Goal: Information Seeking & Learning: Compare options

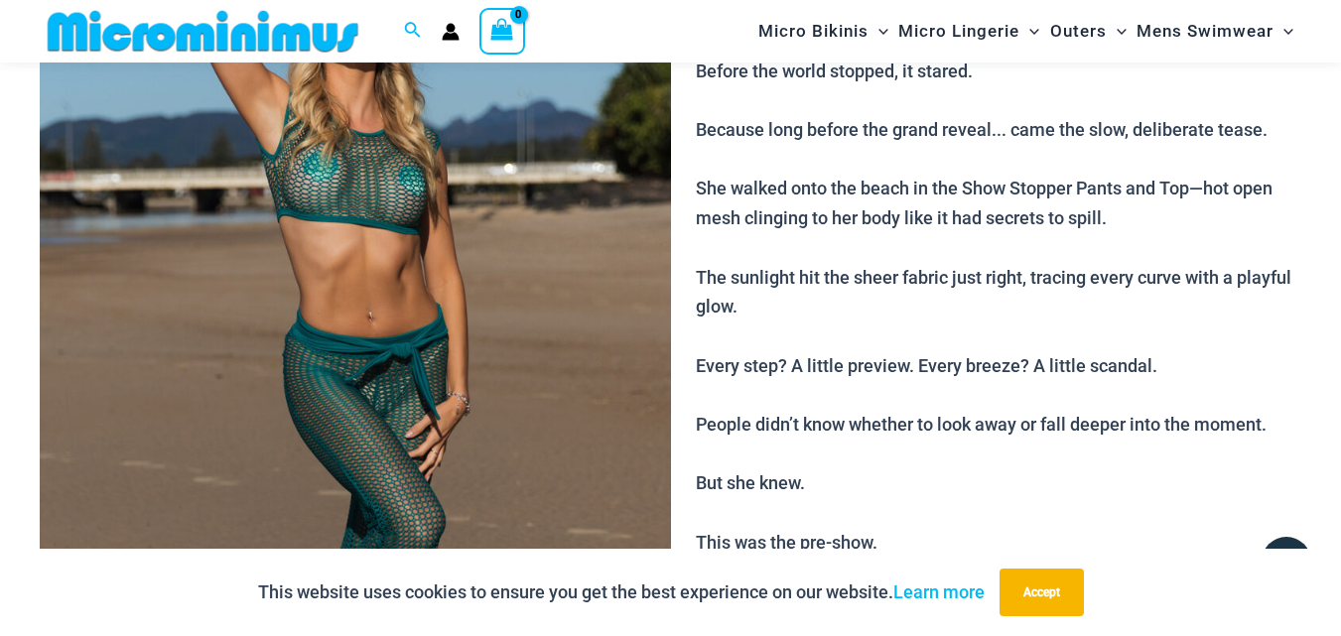
scroll to position [382, 0]
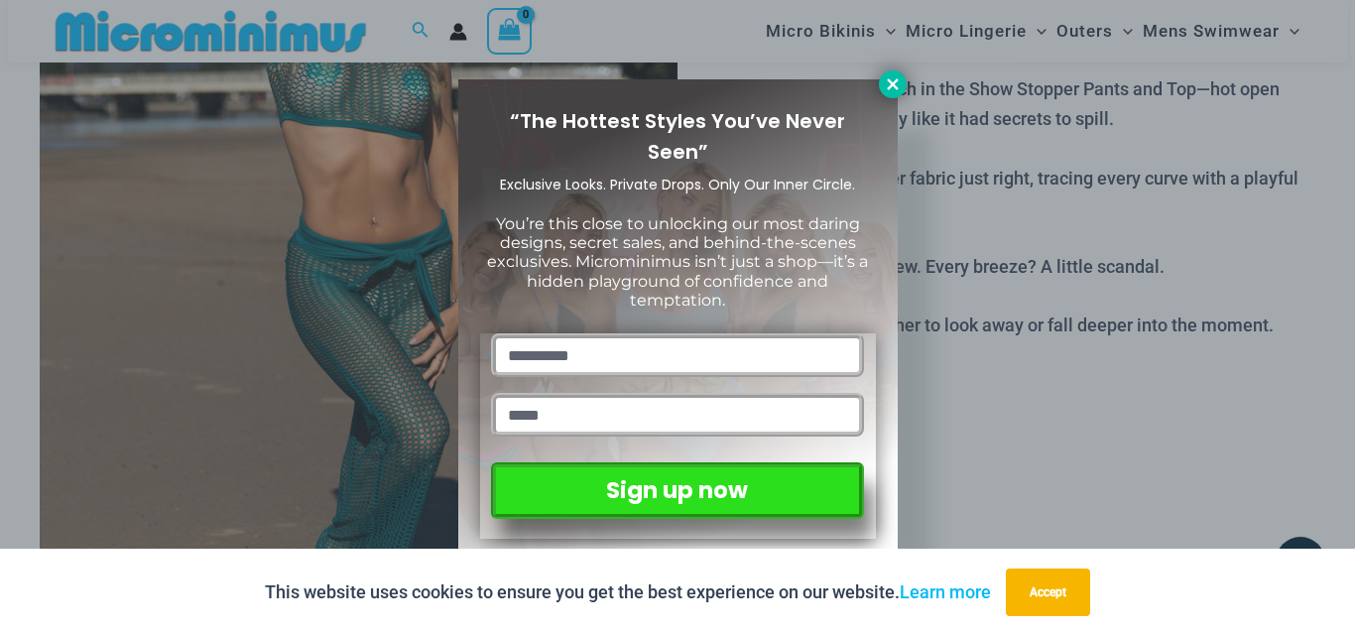
click at [887, 88] on icon at bounding box center [892, 83] width 11 height 11
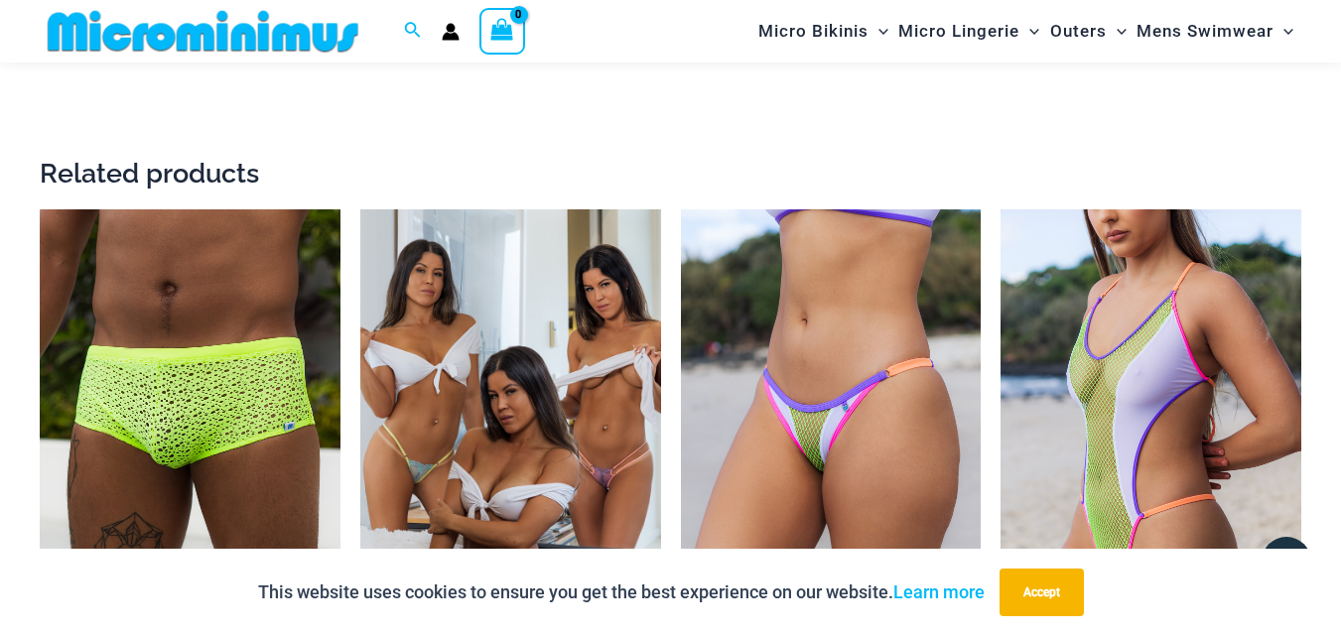
scroll to position [3260, 0]
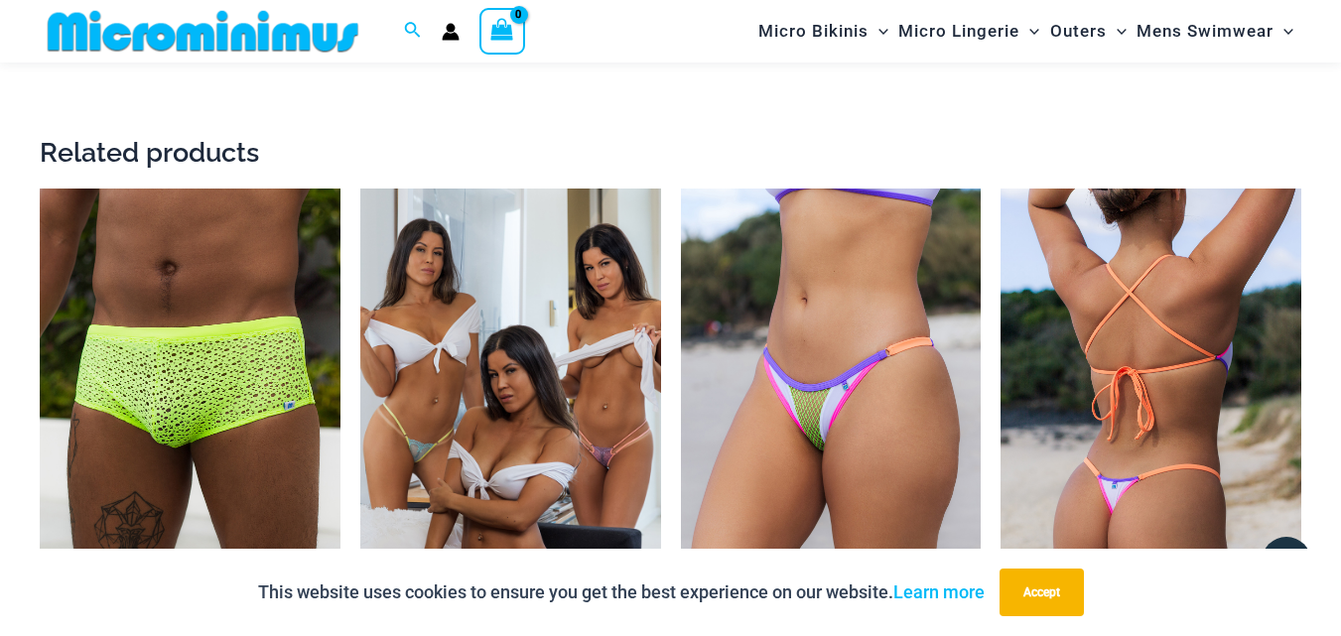
click at [1122, 339] on img at bounding box center [1150, 414] width 301 height 450
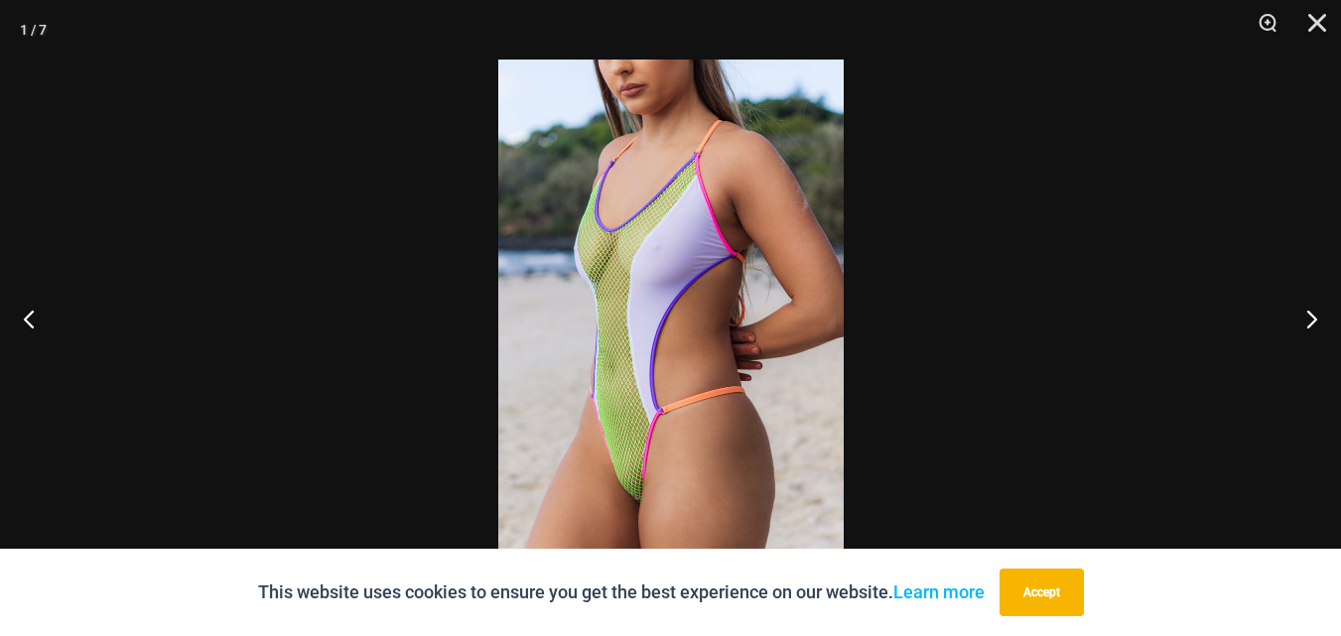
click at [681, 246] on img at bounding box center [670, 318] width 345 height 517
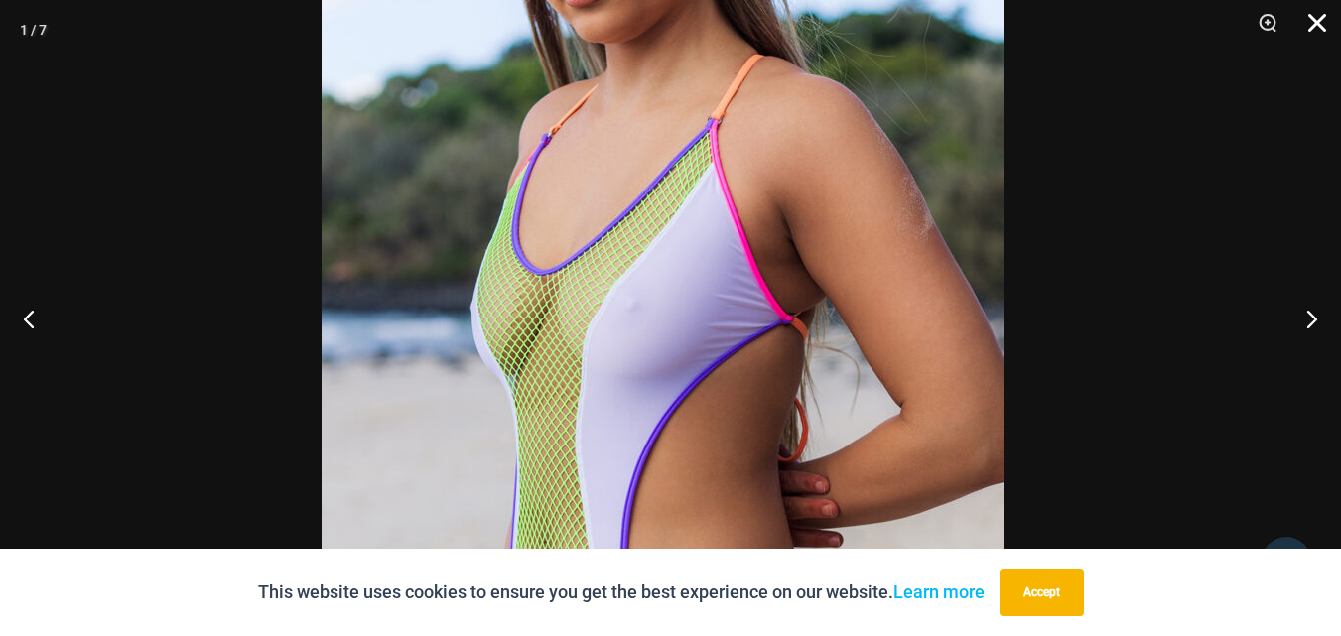
click at [1277, 83] on div "1 / 7" at bounding box center [670, 318] width 1341 height 636
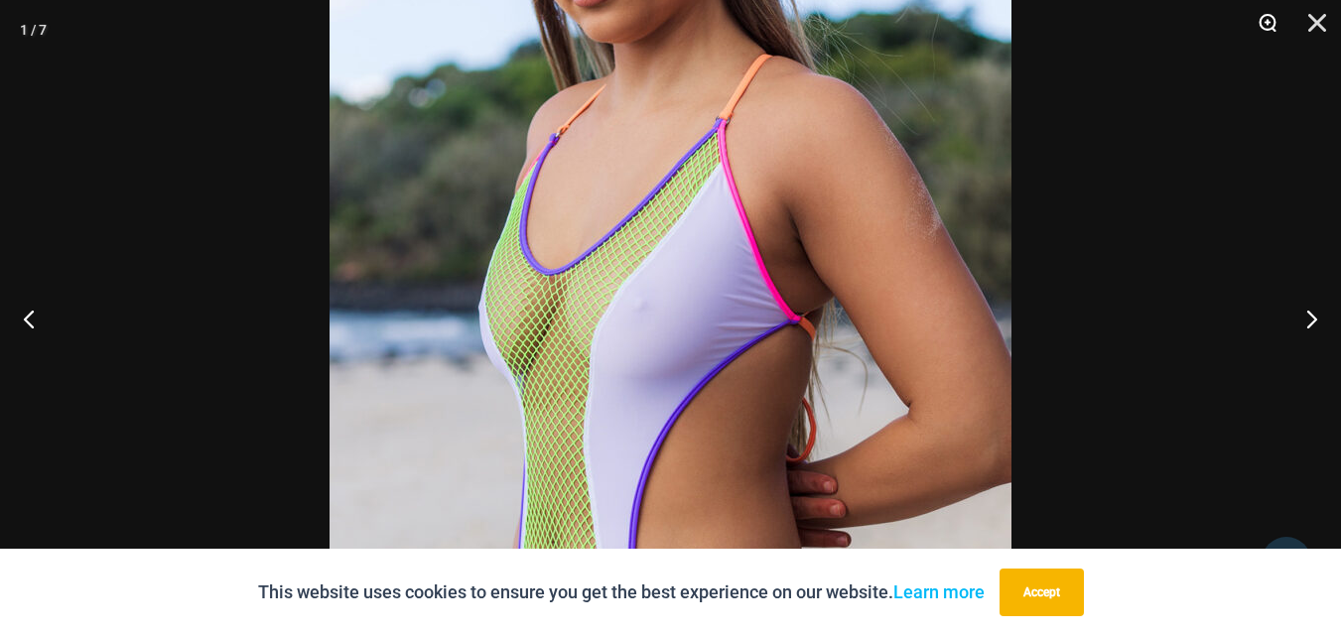
click at [1266, 21] on button "Zoom" at bounding box center [1260, 30] width 50 height 60
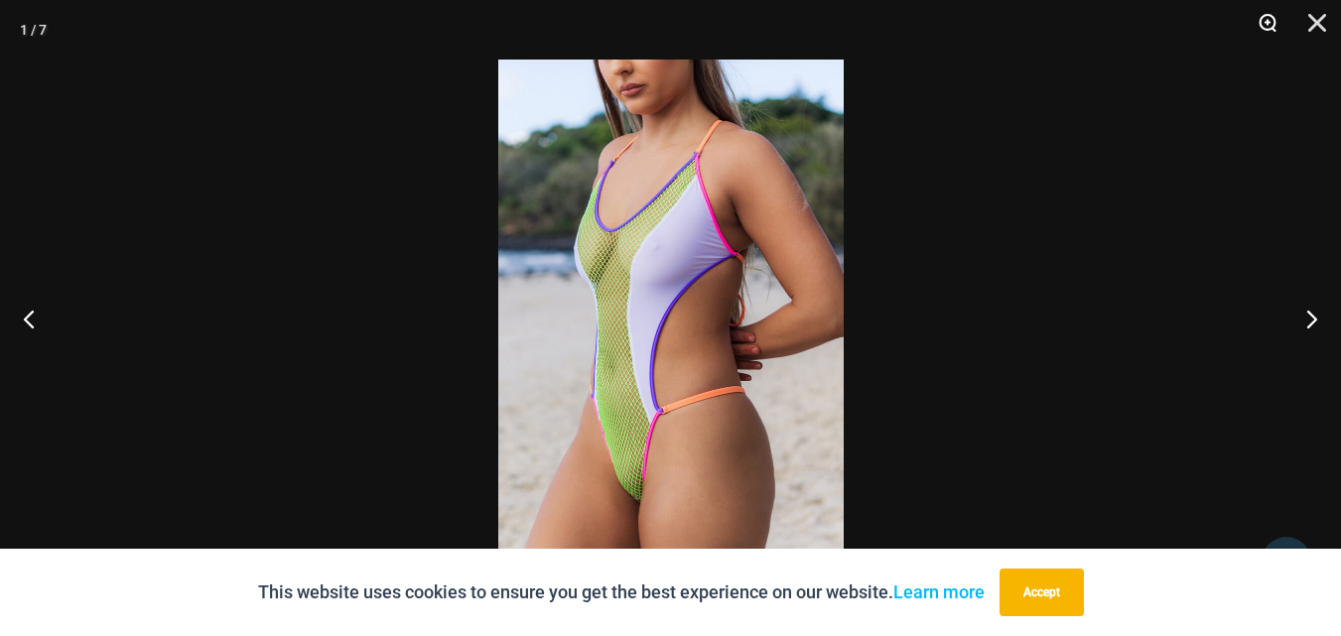
click at [1266, 21] on button "Zoom" at bounding box center [1260, 30] width 50 height 60
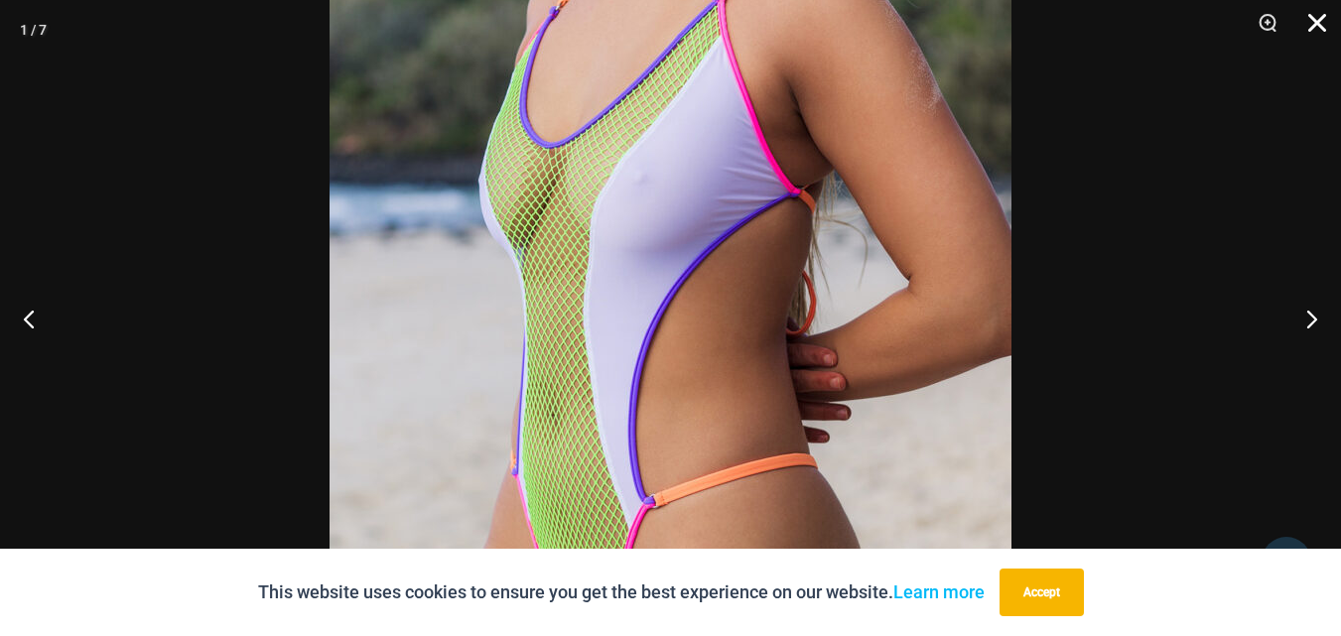
click at [1326, 16] on button "Close" at bounding box center [1310, 30] width 50 height 60
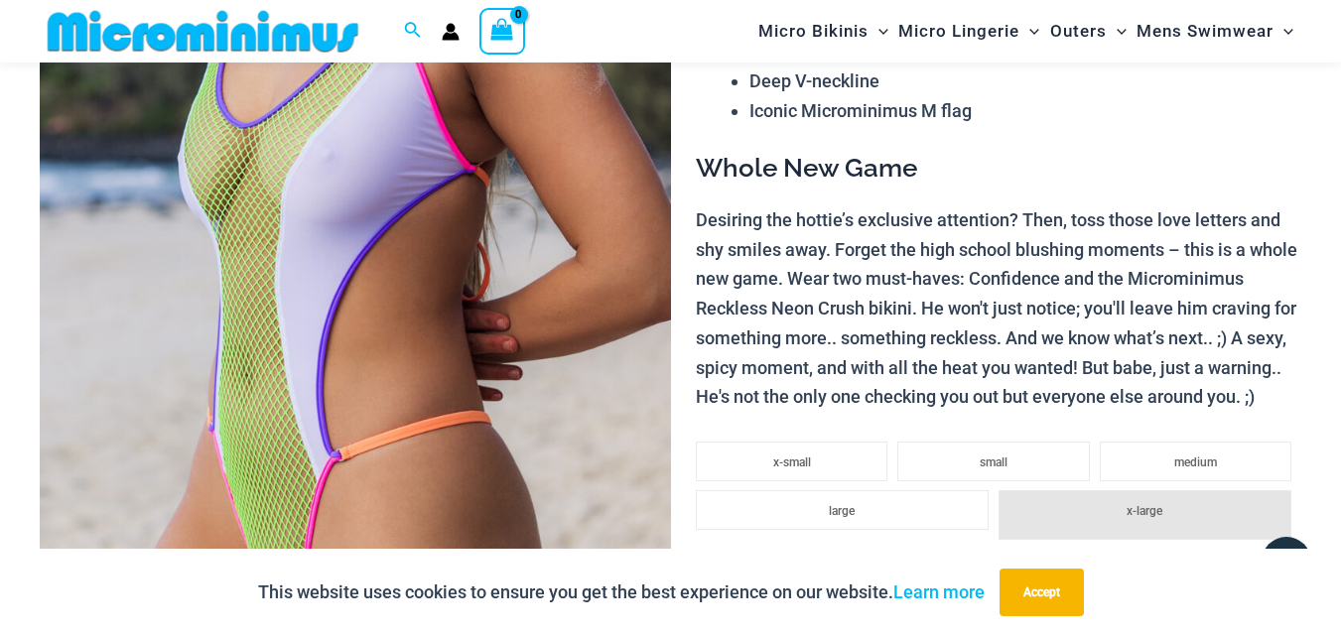
scroll to position [379, 0]
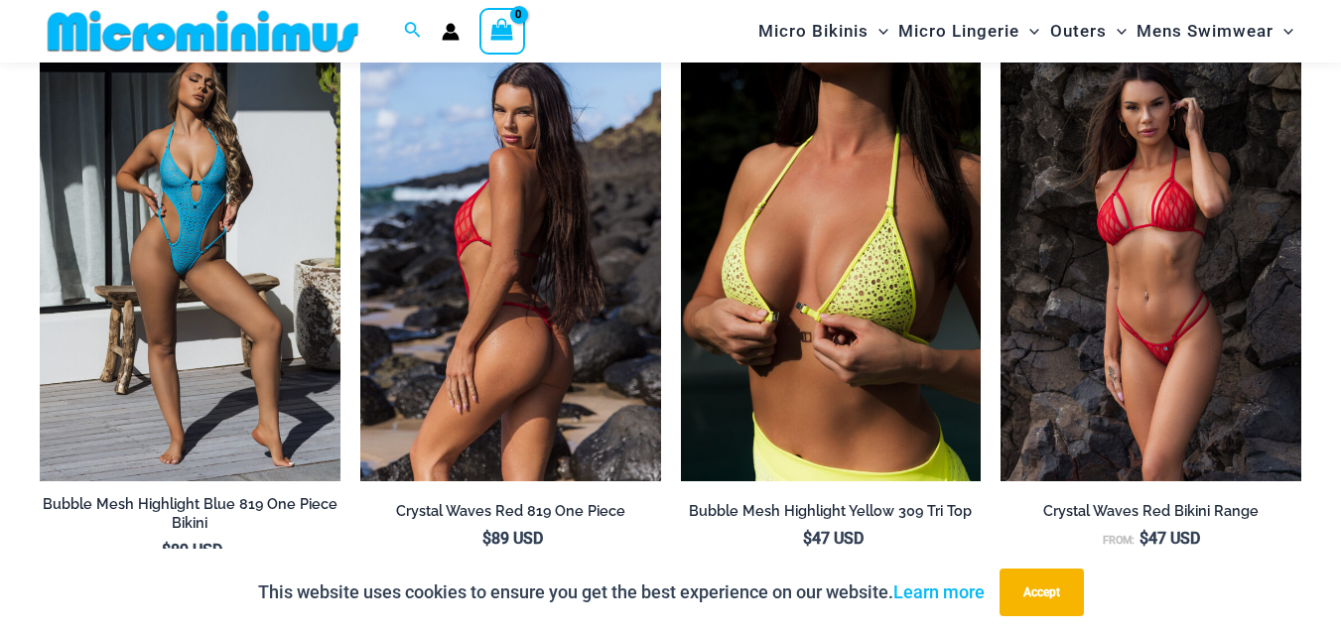
scroll to position [4071, 0]
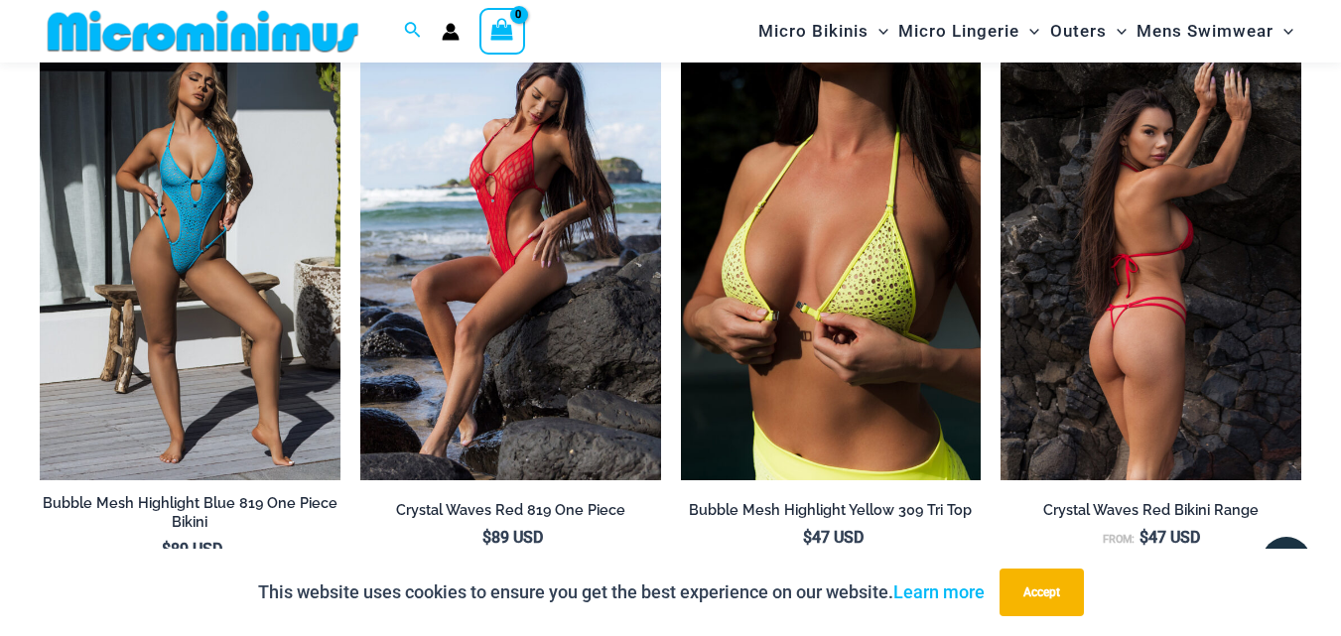
click at [1071, 208] on img at bounding box center [1150, 255] width 301 height 450
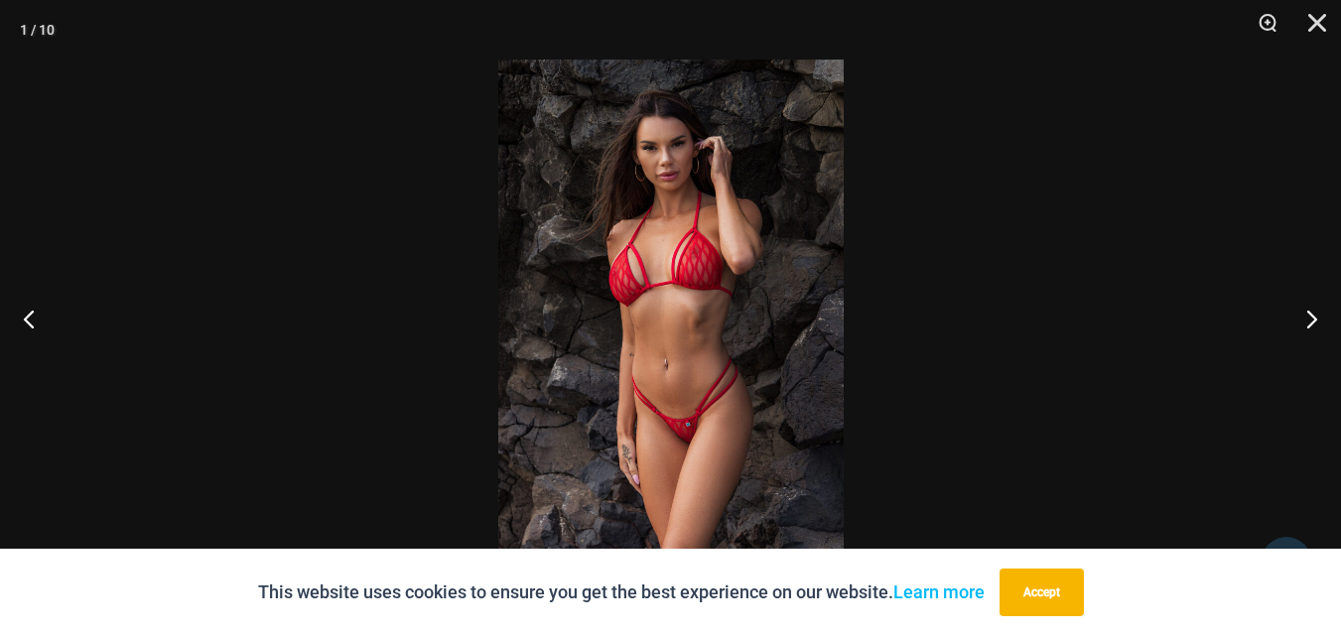
click at [669, 270] on img at bounding box center [670, 318] width 345 height 517
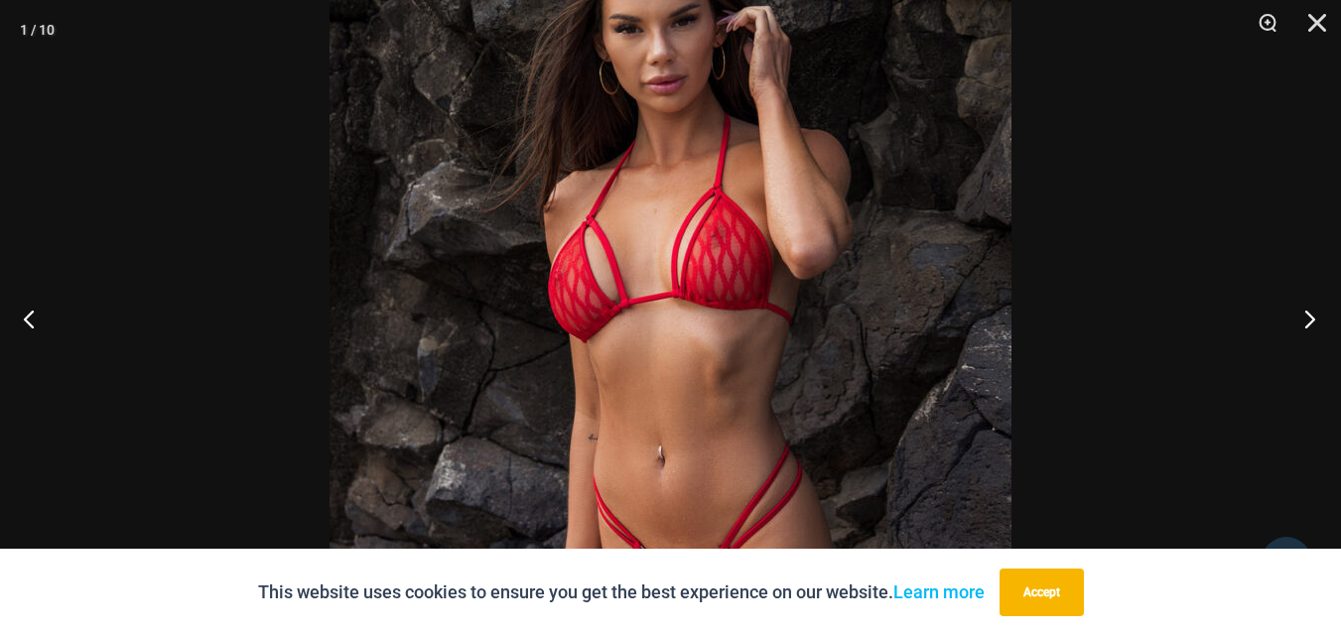
click at [1318, 321] on button "Next" at bounding box center [1303, 318] width 74 height 99
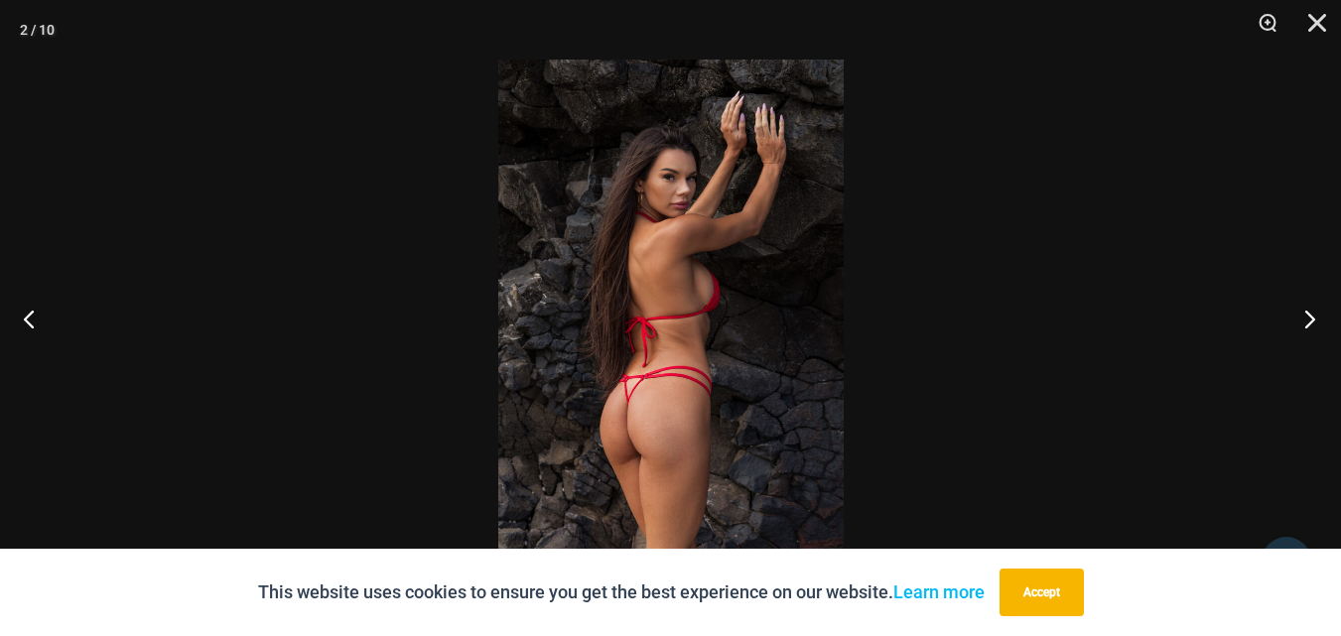
click at [1318, 321] on button "Next" at bounding box center [1303, 318] width 74 height 99
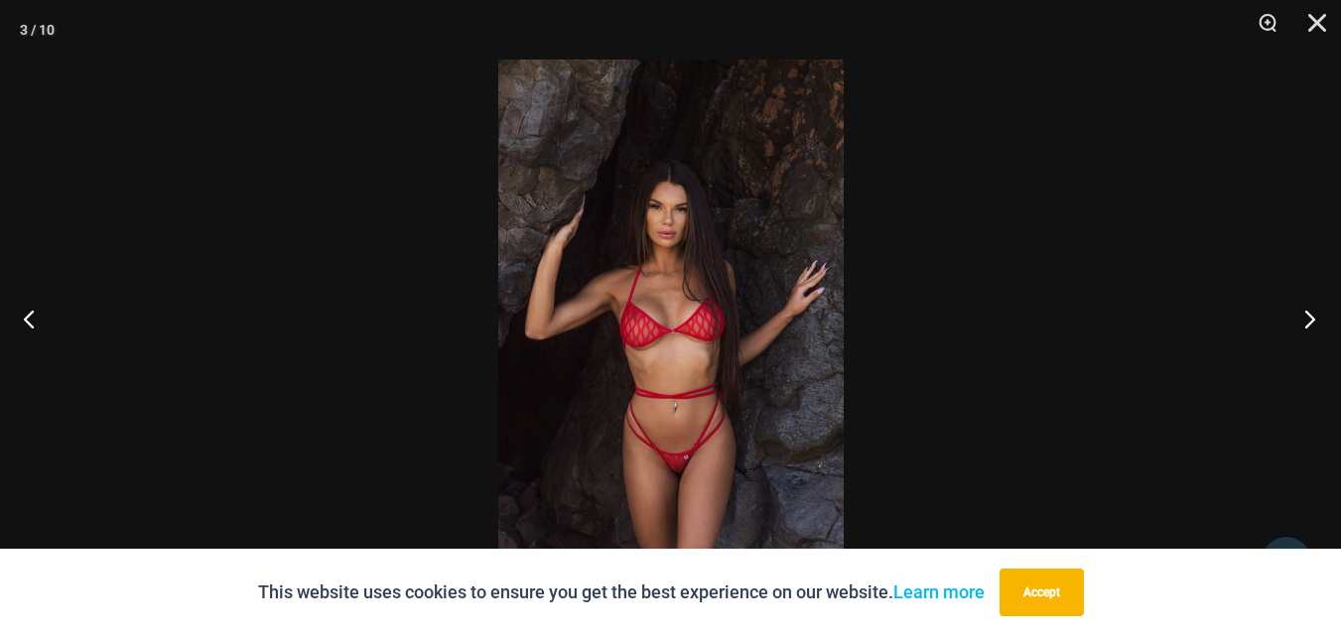
click at [1313, 321] on button "Next" at bounding box center [1303, 318] width 74 height 99
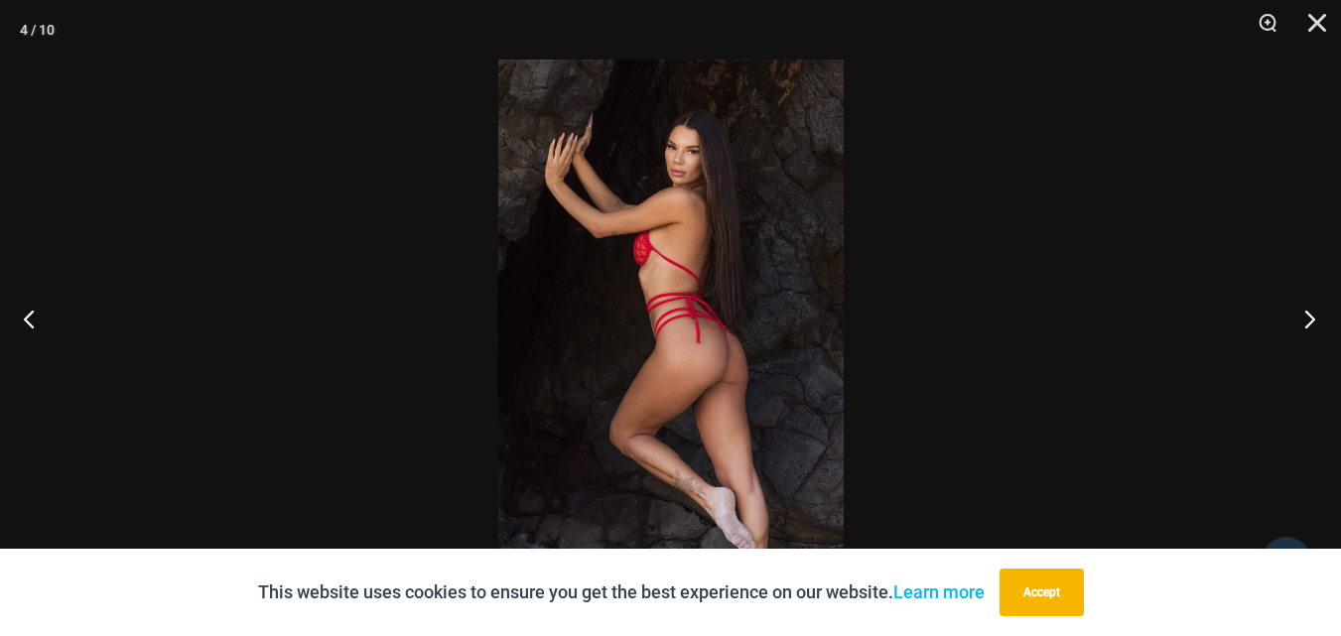
click at [1313, 321] on button "Next" at bounding box center [1303, 318] width 74 height 99
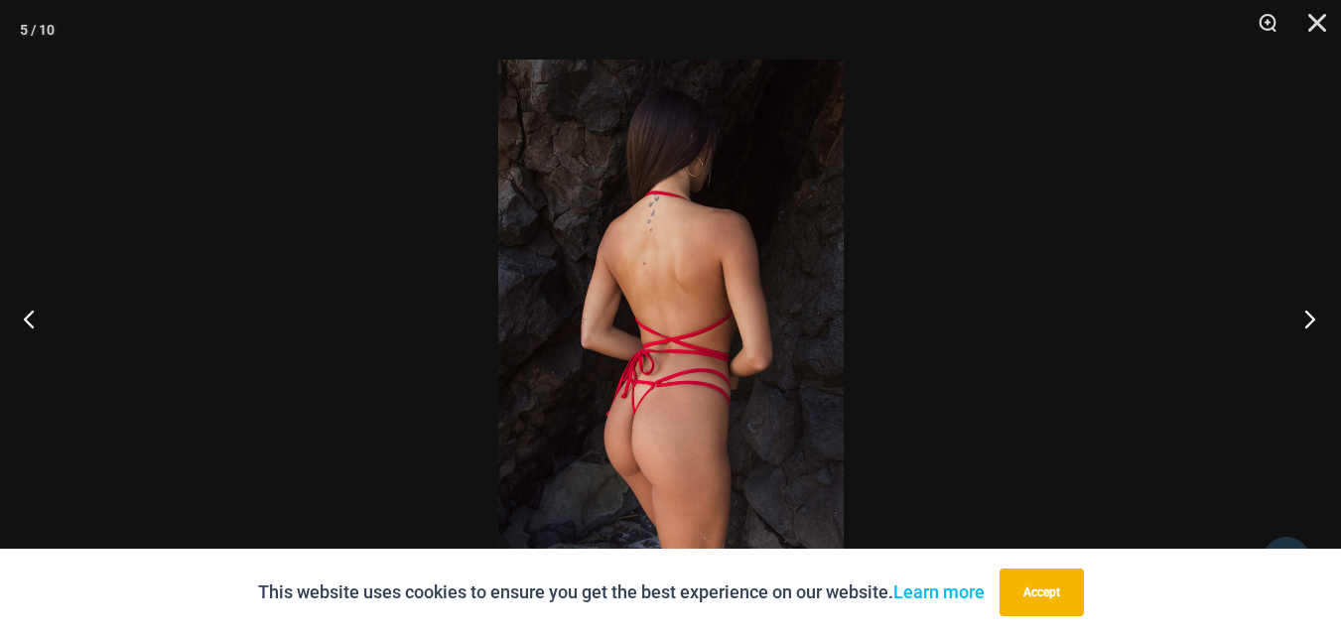
click at [1312, 321] on button "Next" at bounding box center [1303, 318] width 74 height 99
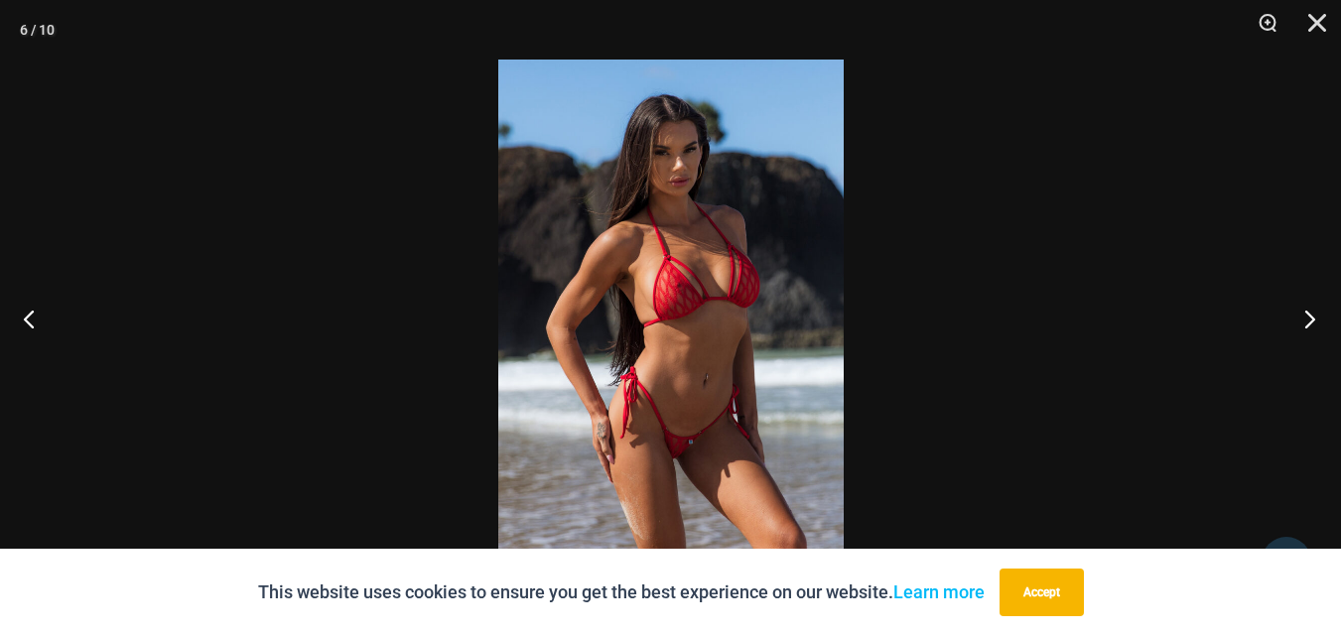
click at [1309, 321] on button "Next" at bounding box center [1303, 318] width 74 height 99
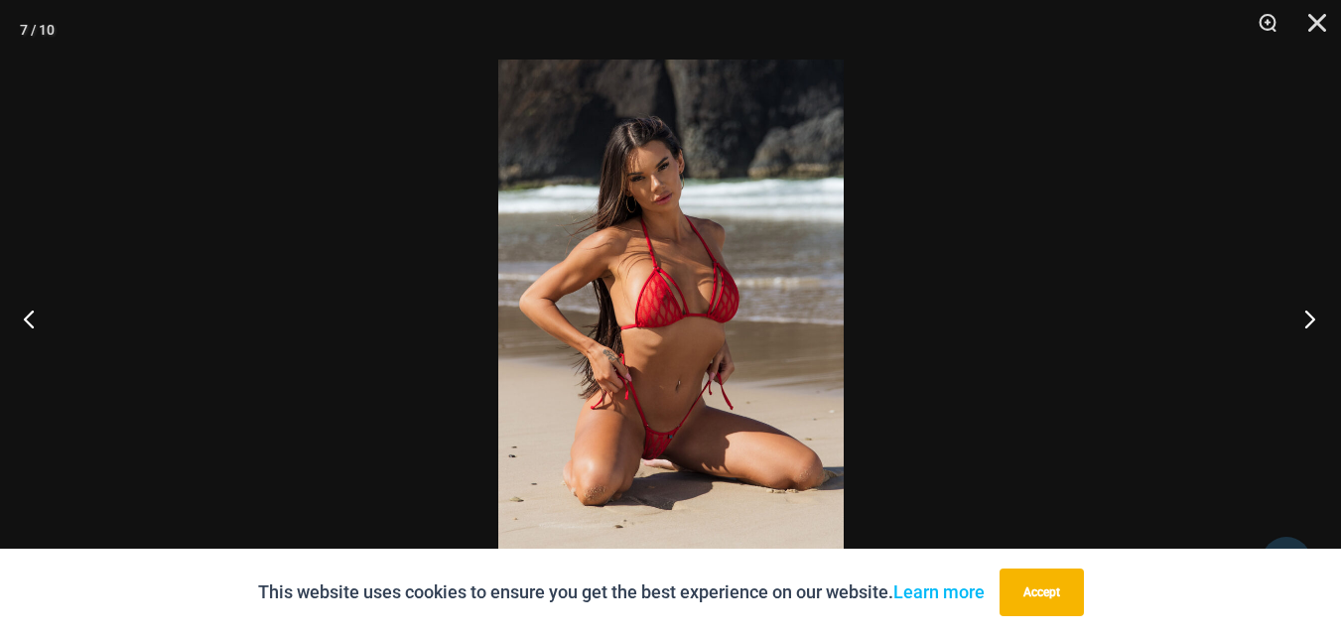
click at [1306, 321] on button "Next" at bounding box center [1303, 318] width 74 height 99
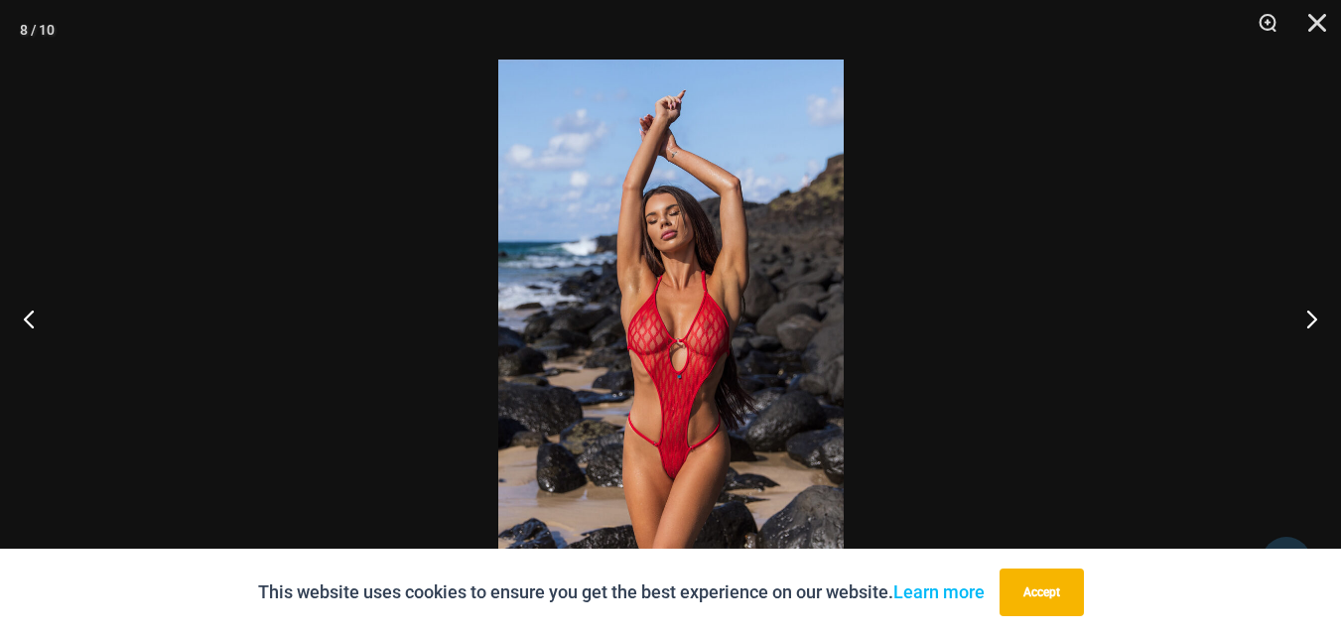
click at [702, 338] on img at bounding box center [670, 318] width 345 height 517
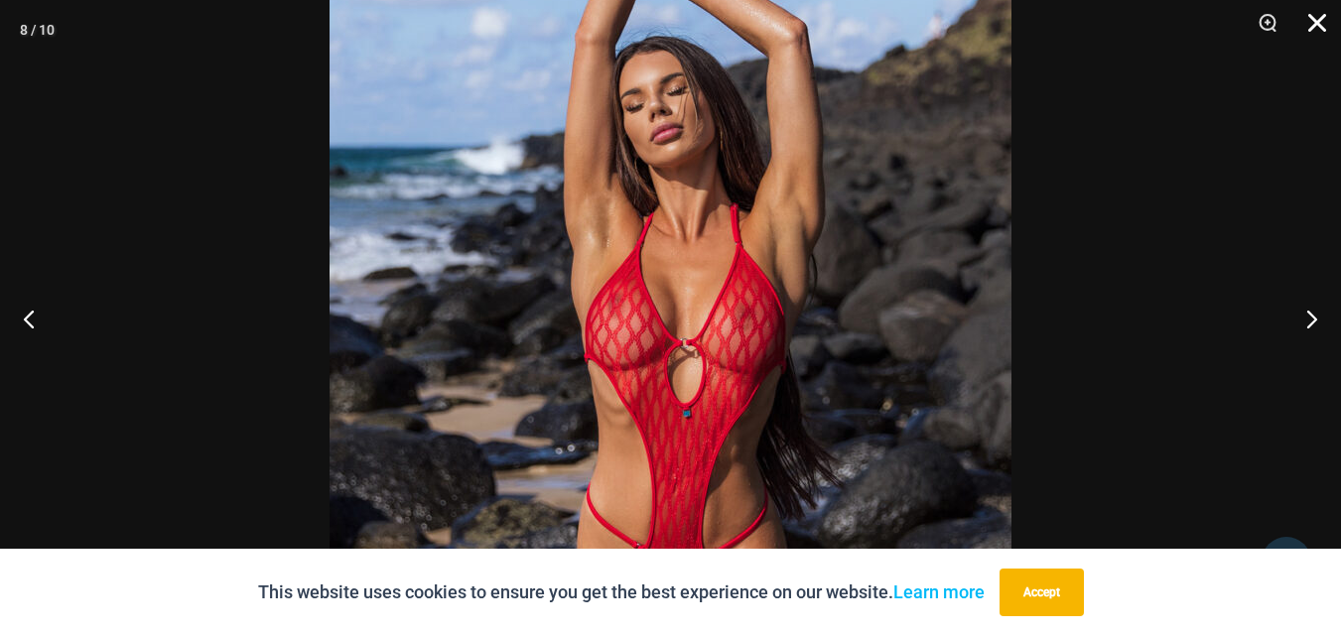
click at [1315, 23] on button "Close" at bounding box center [1310, 30] width 50 height 60
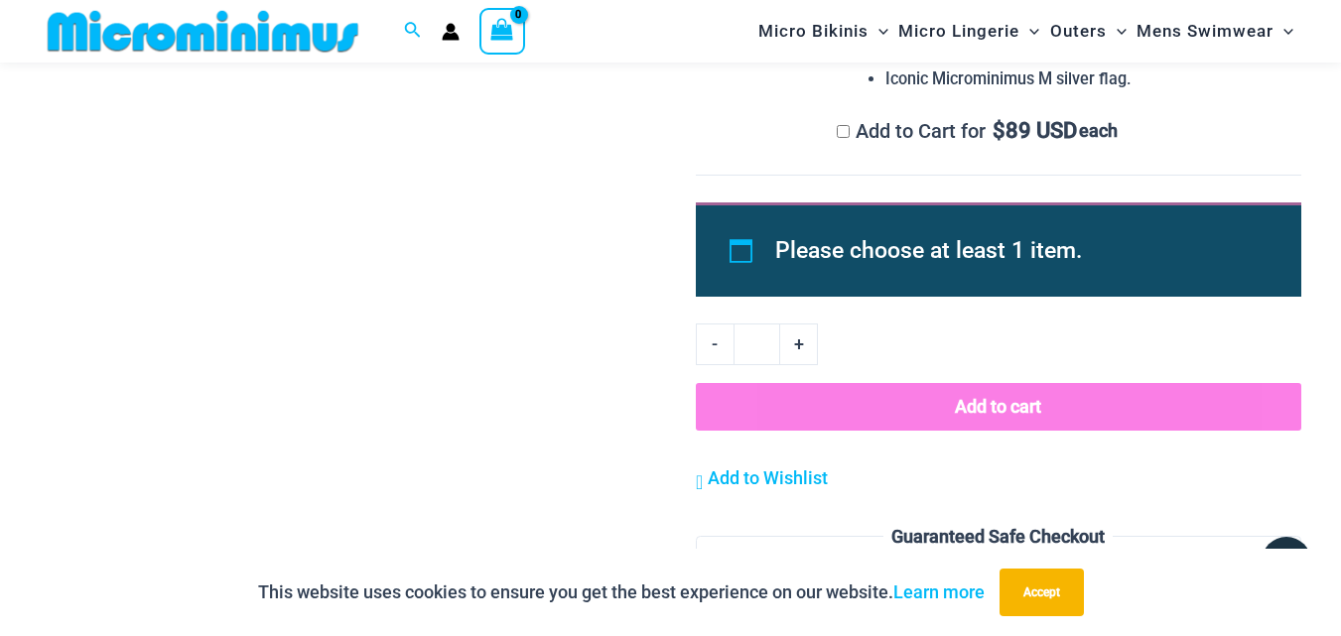
scroll to position [2164, 0]
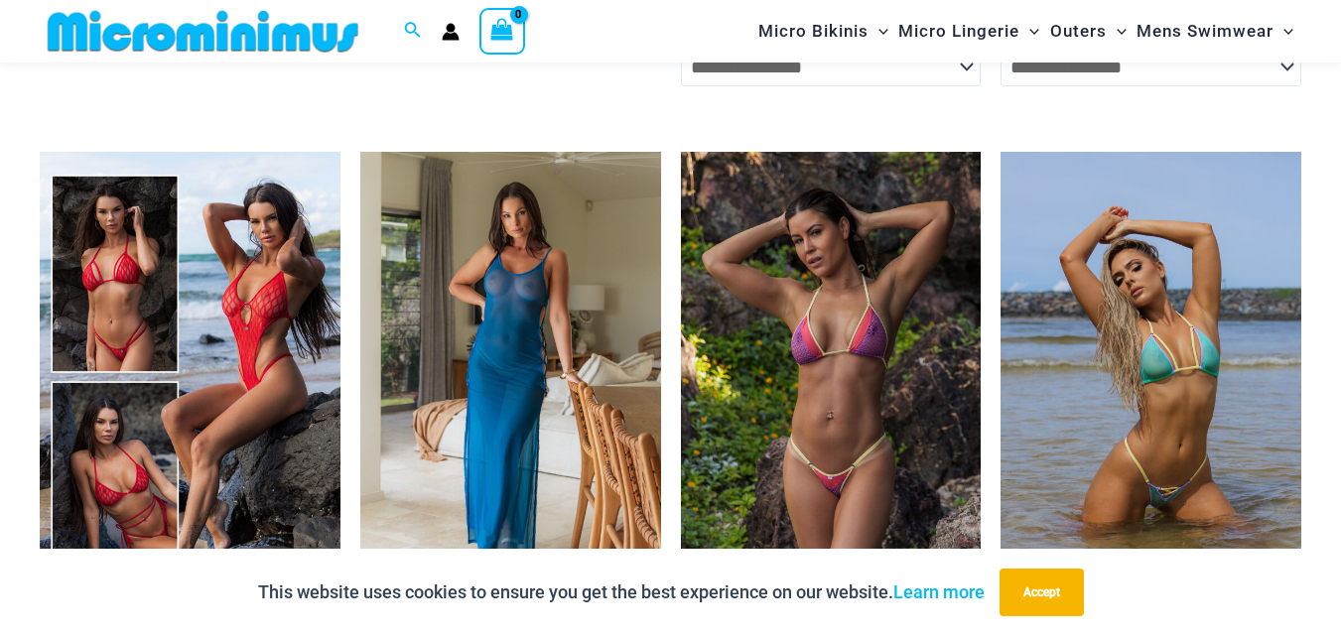
scroll to position [5274, 0]
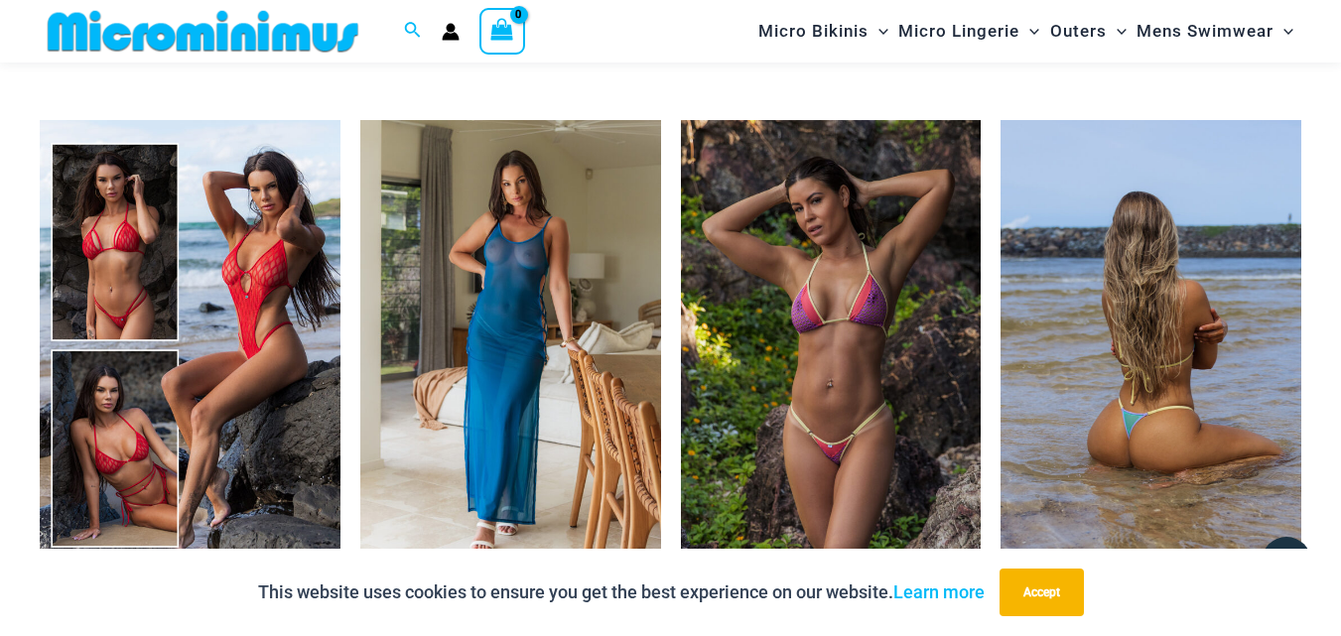
click at [1133, 370] on img at bounding box center [1150, 345] width 301 height 450
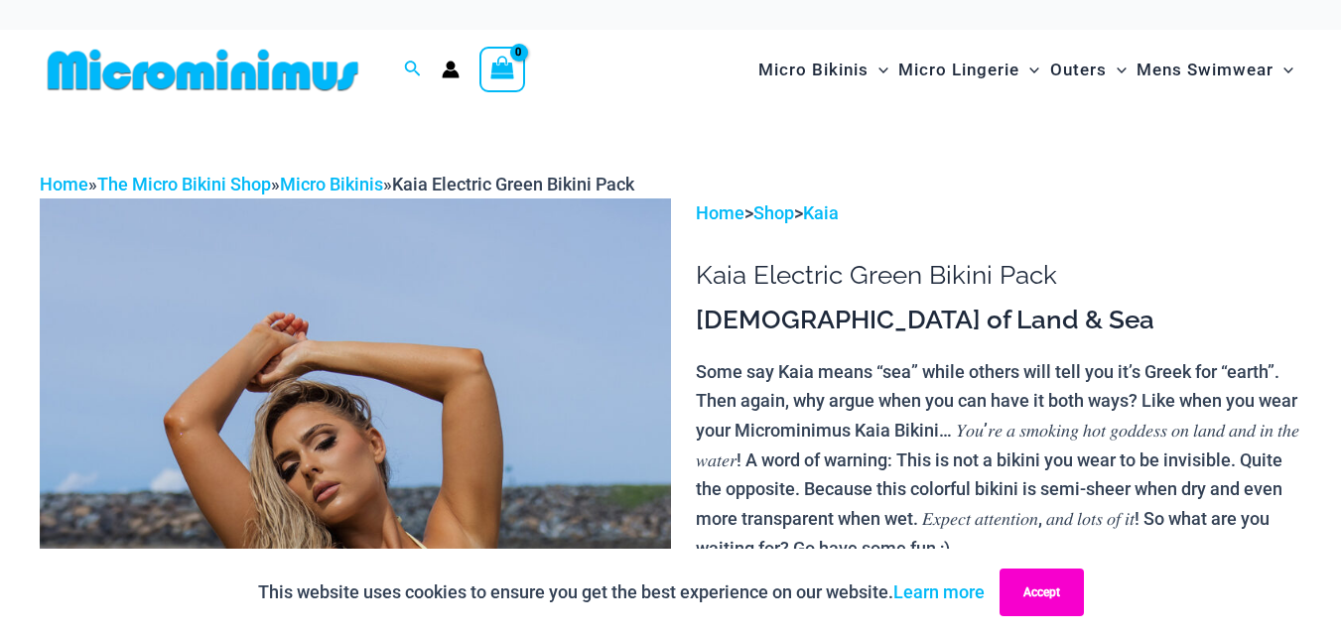
drag, startPoint x: 1039, startPoint y: 594, endPoint x: 1025, endPoint y: 580, distance: 19.6
click at [1039, 591] on button "Accept" at bounding box center [1041, 593] width 84 height 48
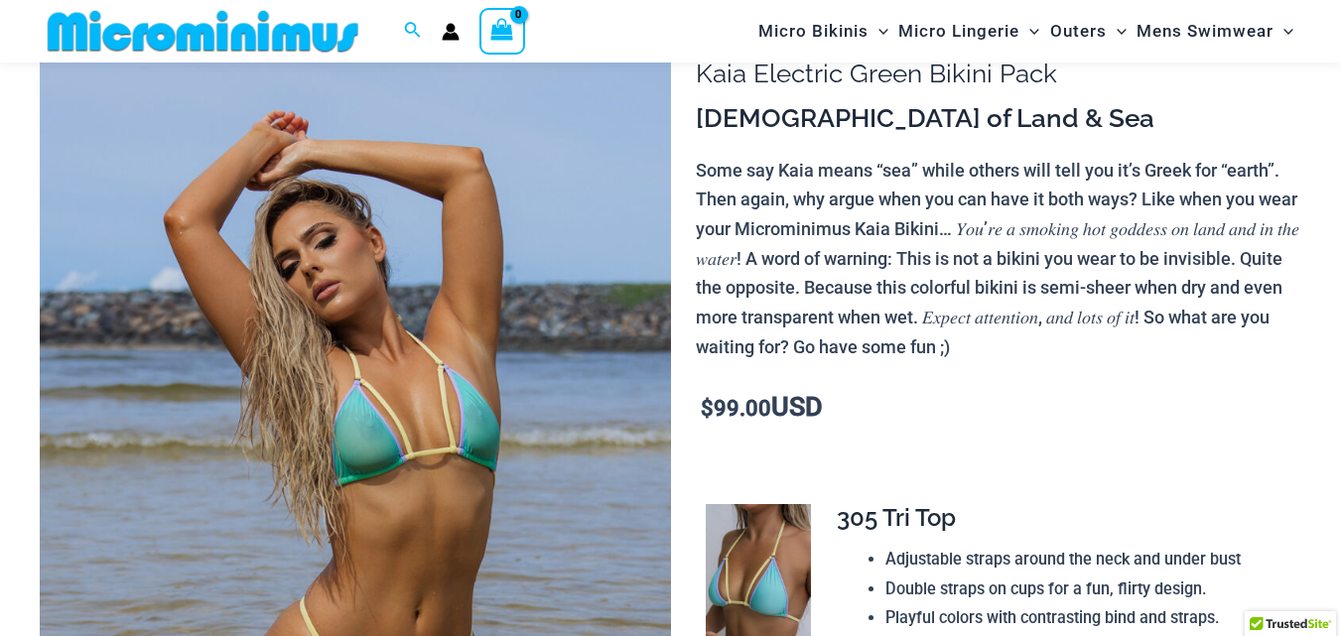
scroll to position [183, 0]
click at [413, 444] on img at bounding box center [355, 471] width 631 height 946
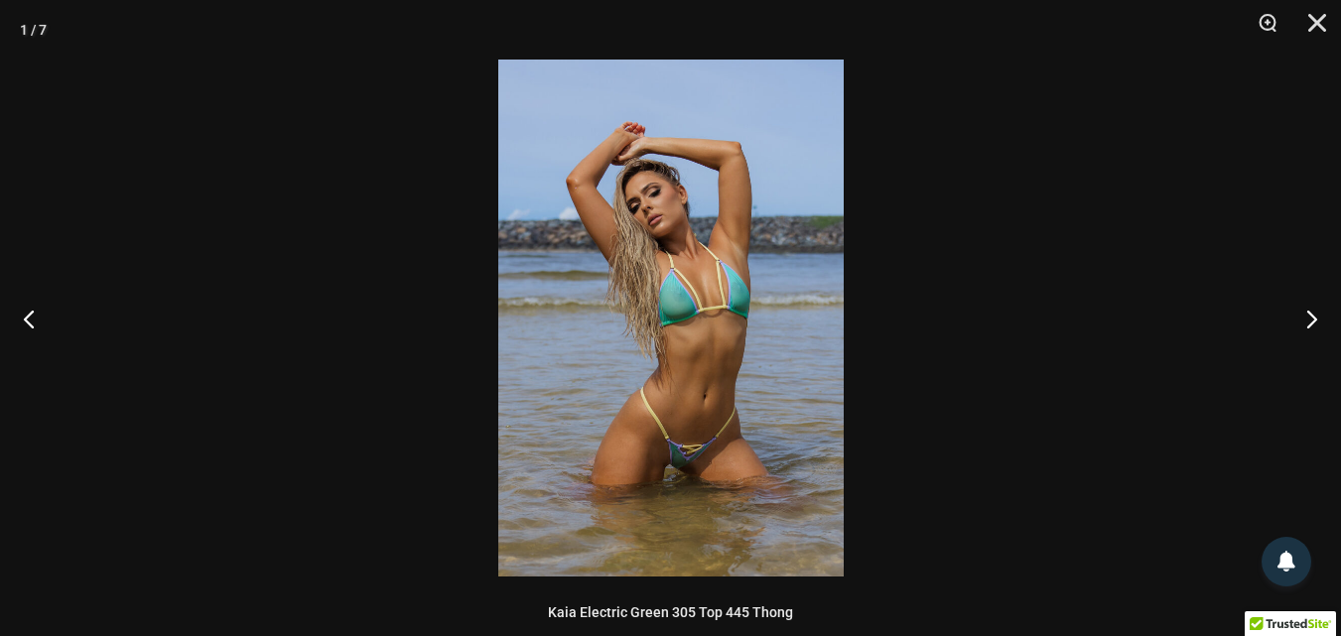
click at [781, 274] on img at bounding box center [670, 318] width 345 height 517
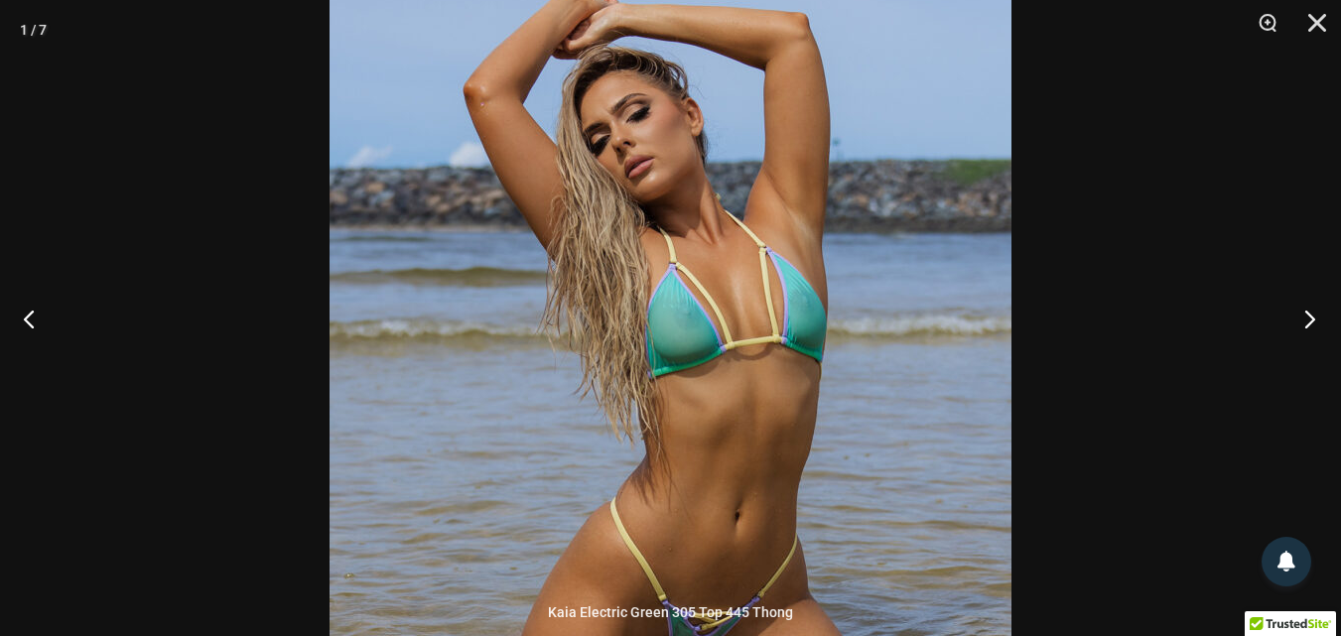
click at [1313, 319] on button "Next" at bounding box center [1303, 318] width 74 height 99
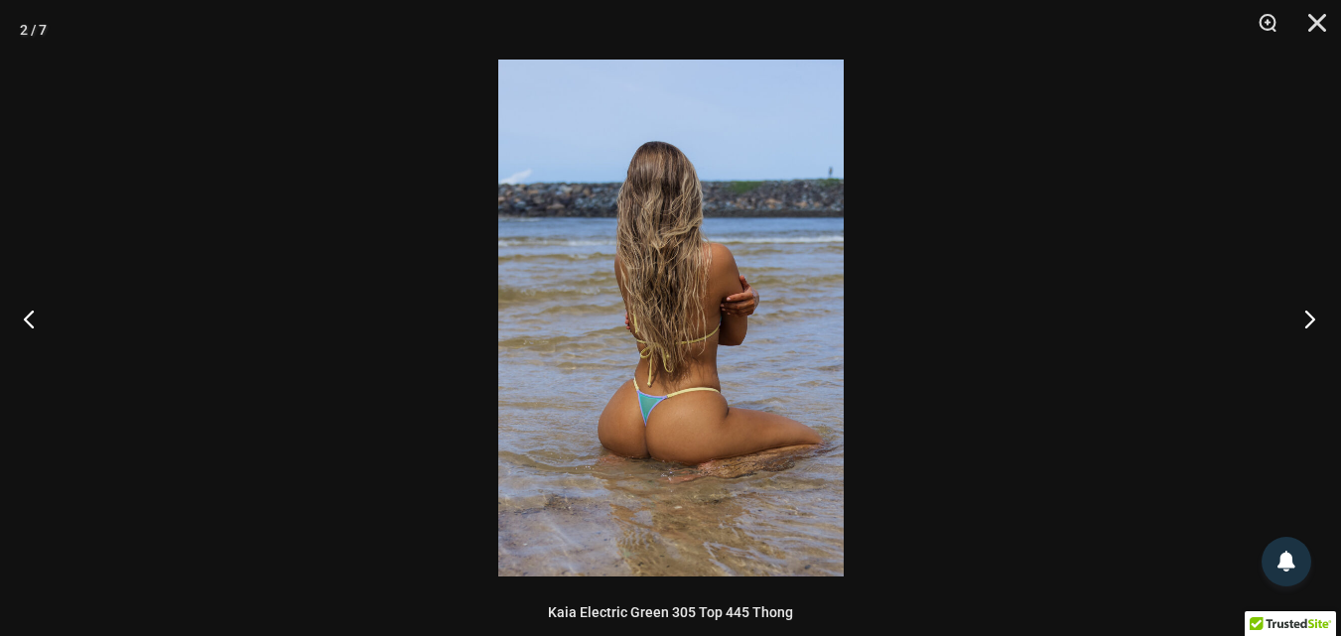
click at [1313, 319] on button "Next" at bounding box center [1303, 318] width 74 height 99
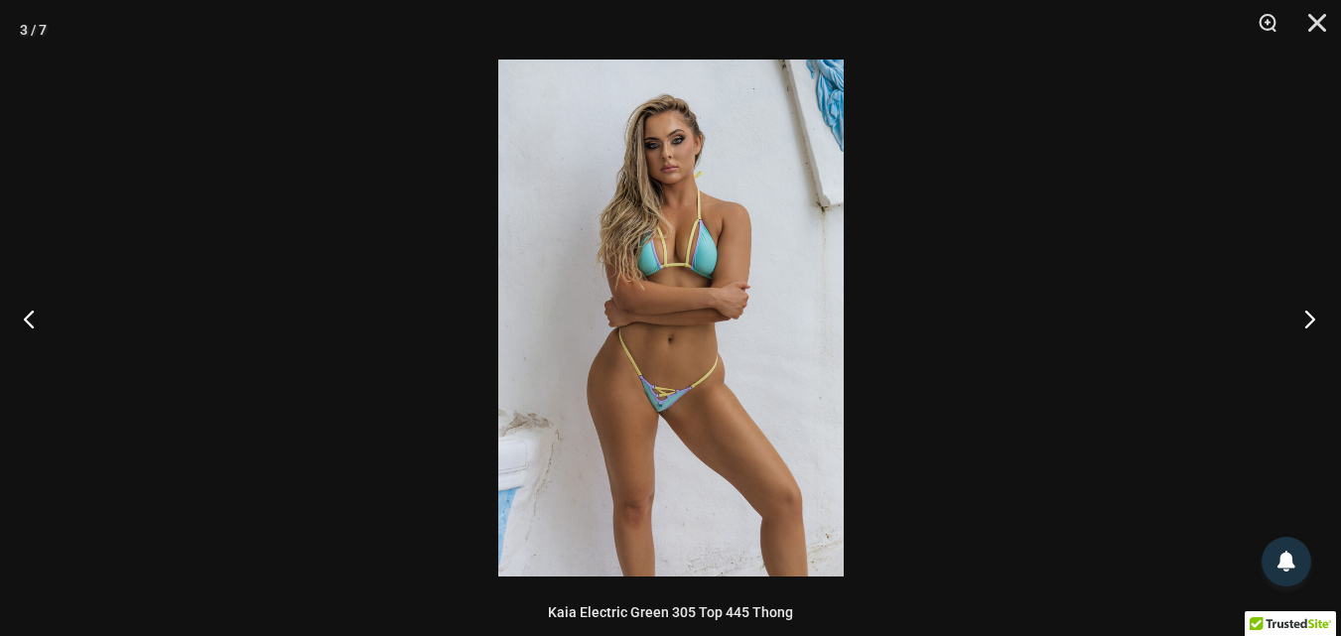
click at [1313, 319] on button "Next" at bounding box center [1303, 318] width 74 height 99
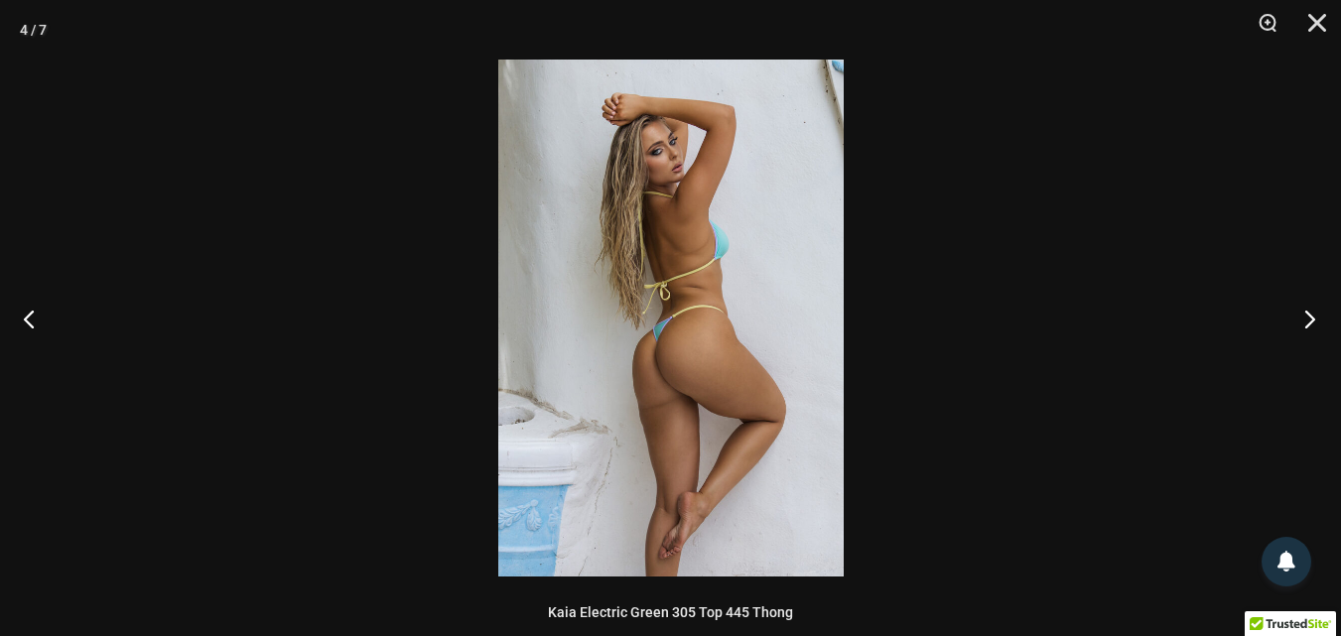
click at [1313, 319] on button "Next" at bounding box center [1303, 318] width 74 height 99
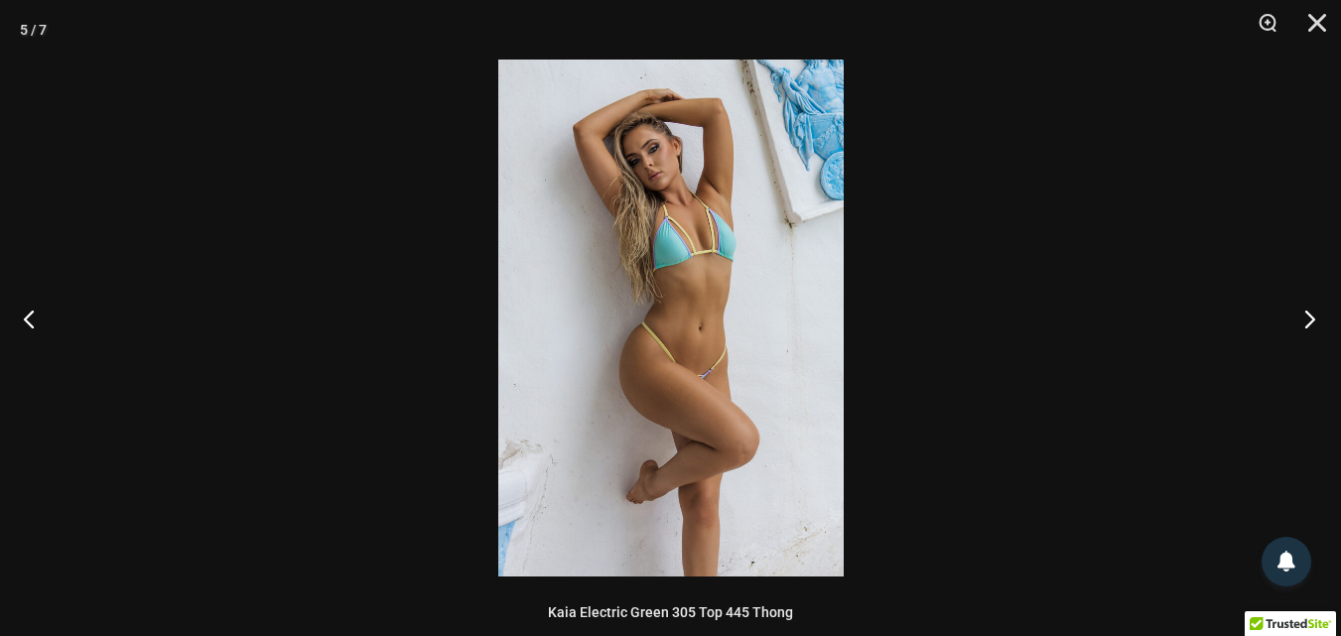
click at [1312, 319] on button "Next" at bounding box center [1303, 318] width 74 height 99
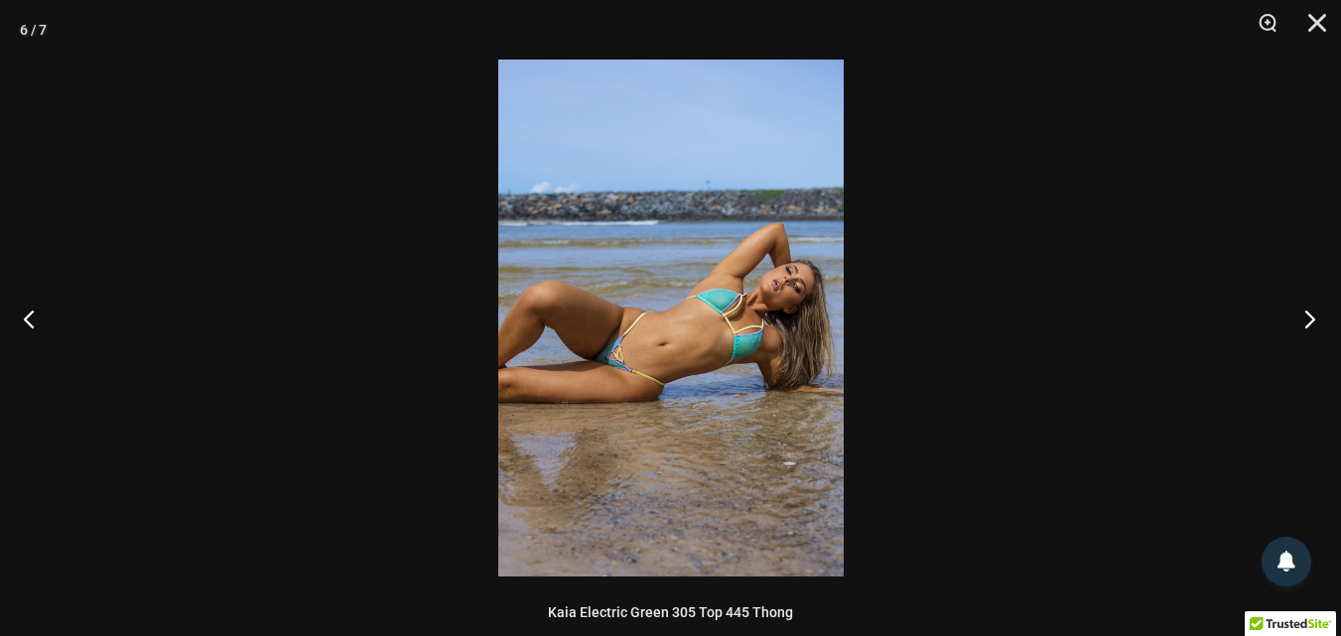
click at [1312, 319] on button "Next" at bounding box center [1303, 318] width 74 height 99
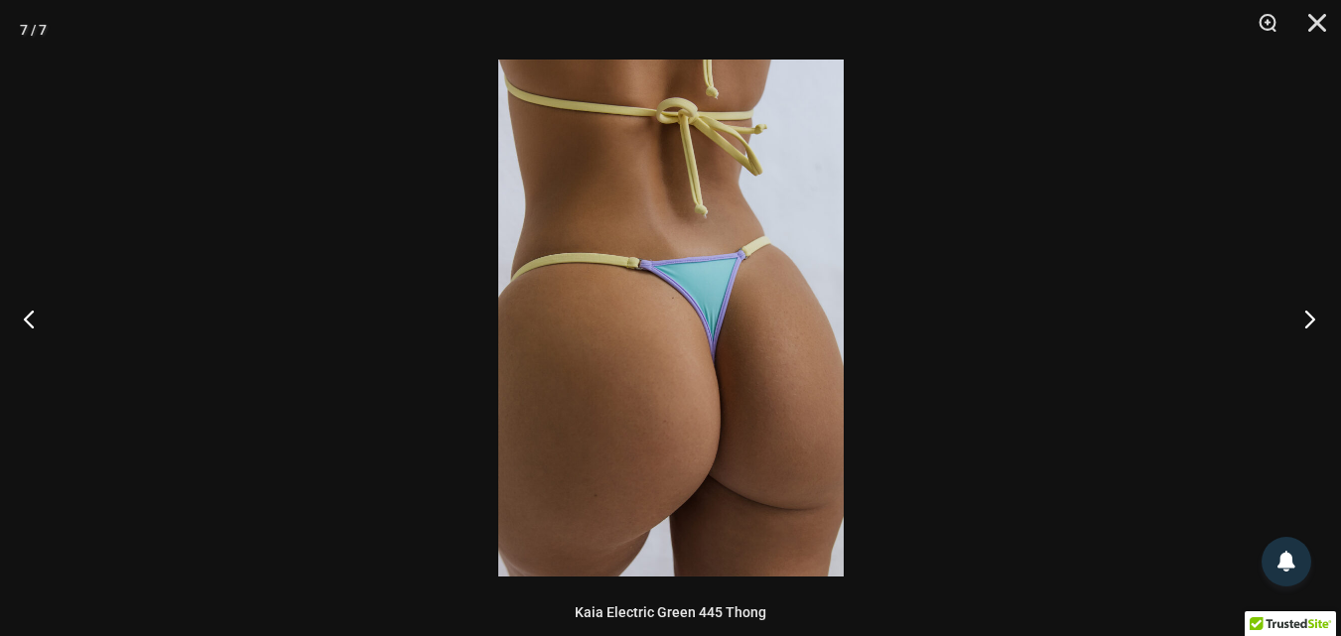
click at [1311, 319] on button "Next" at bounding box center [1303, 318] width 74 height 99
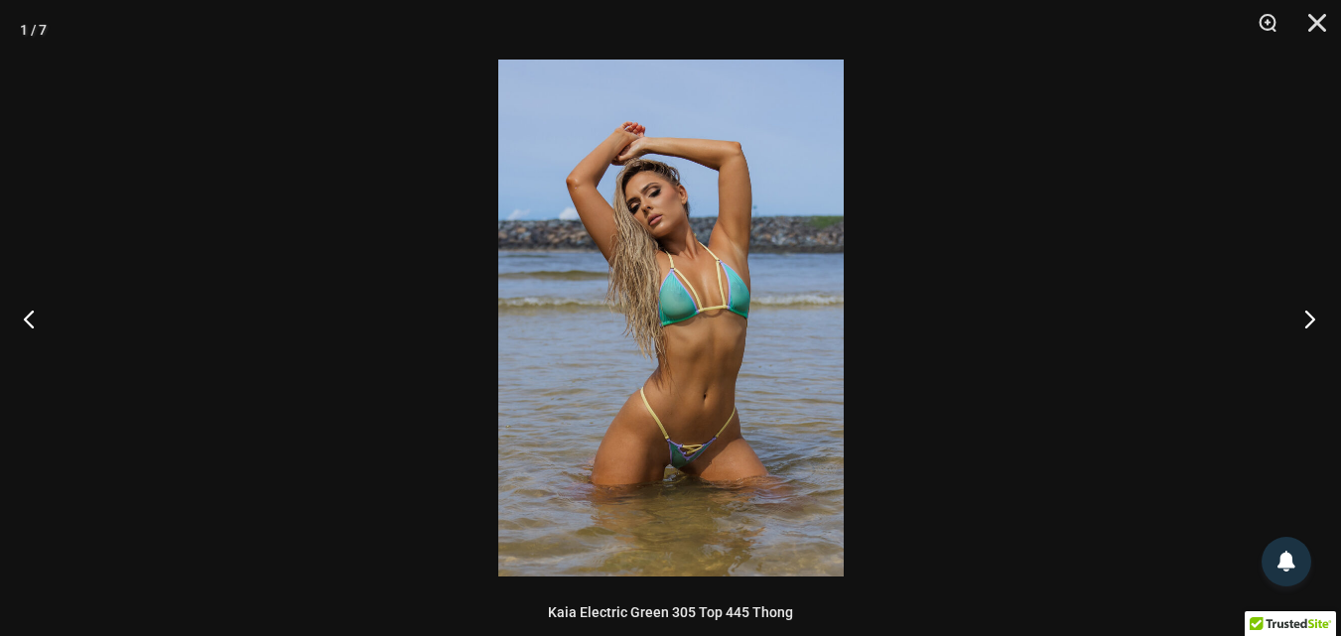
click at [1311, 319] on button "Next" at bounding box center [1303, 318] width 74 height 99
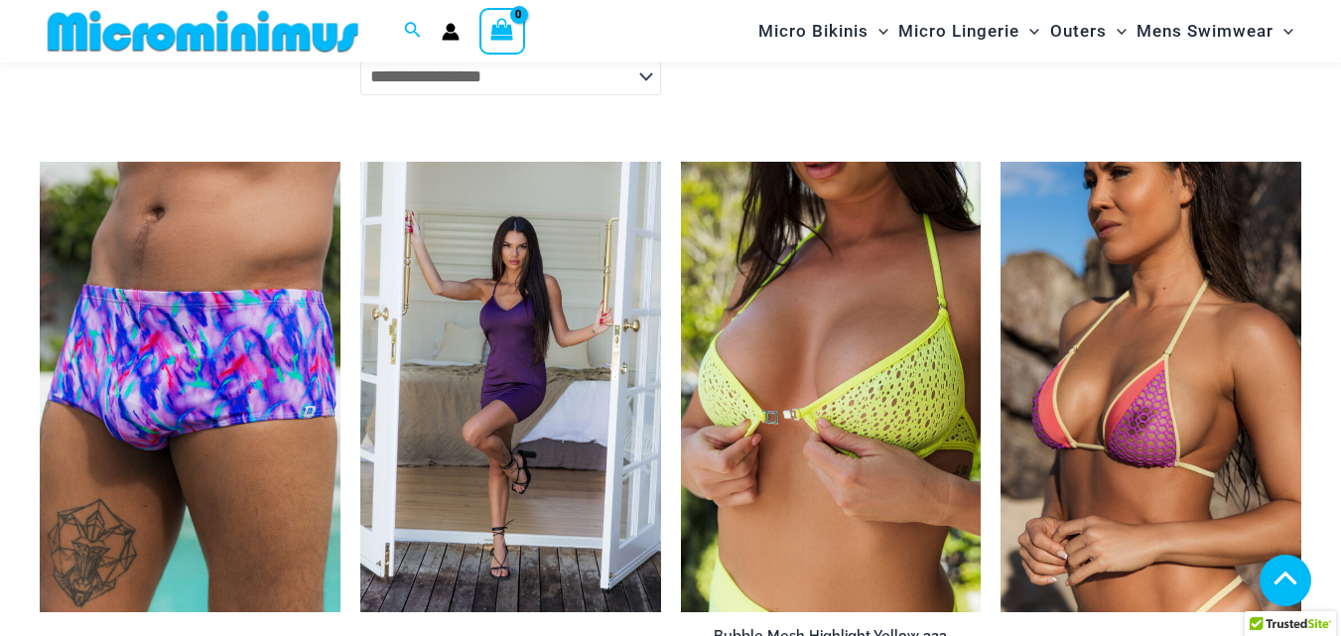
scroll to position [5922, 0]
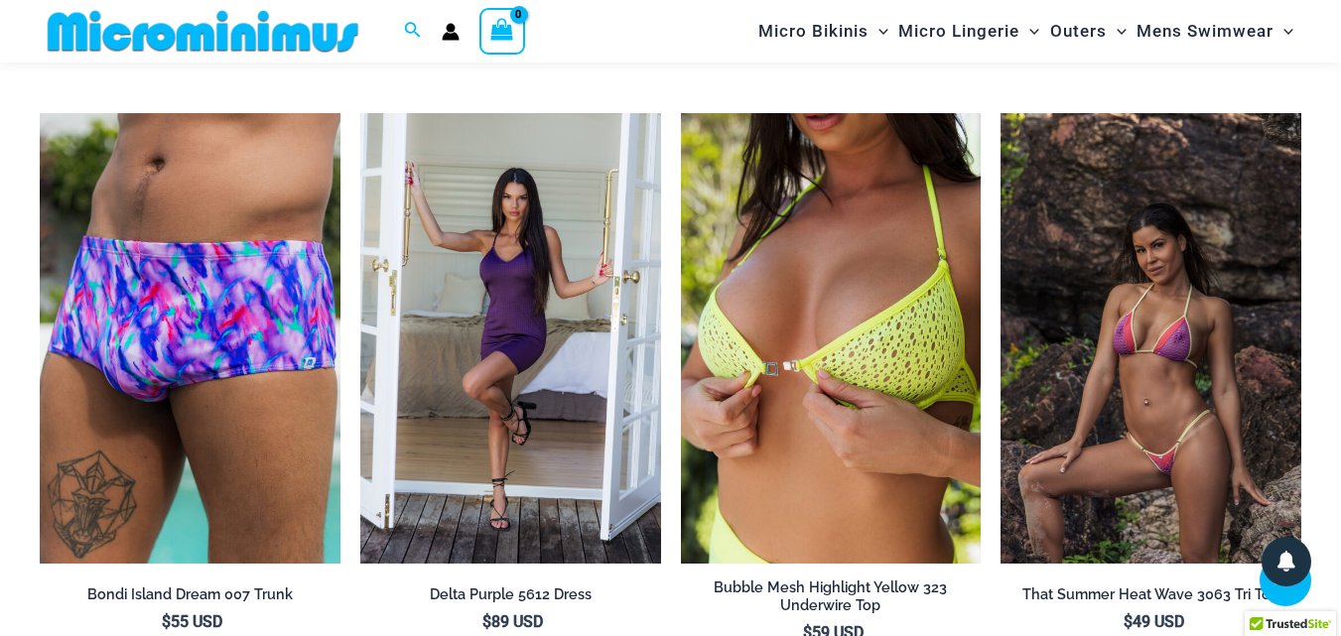
click at [1135, 376] on img at bounding box center [1150, 338] width 301 height 450
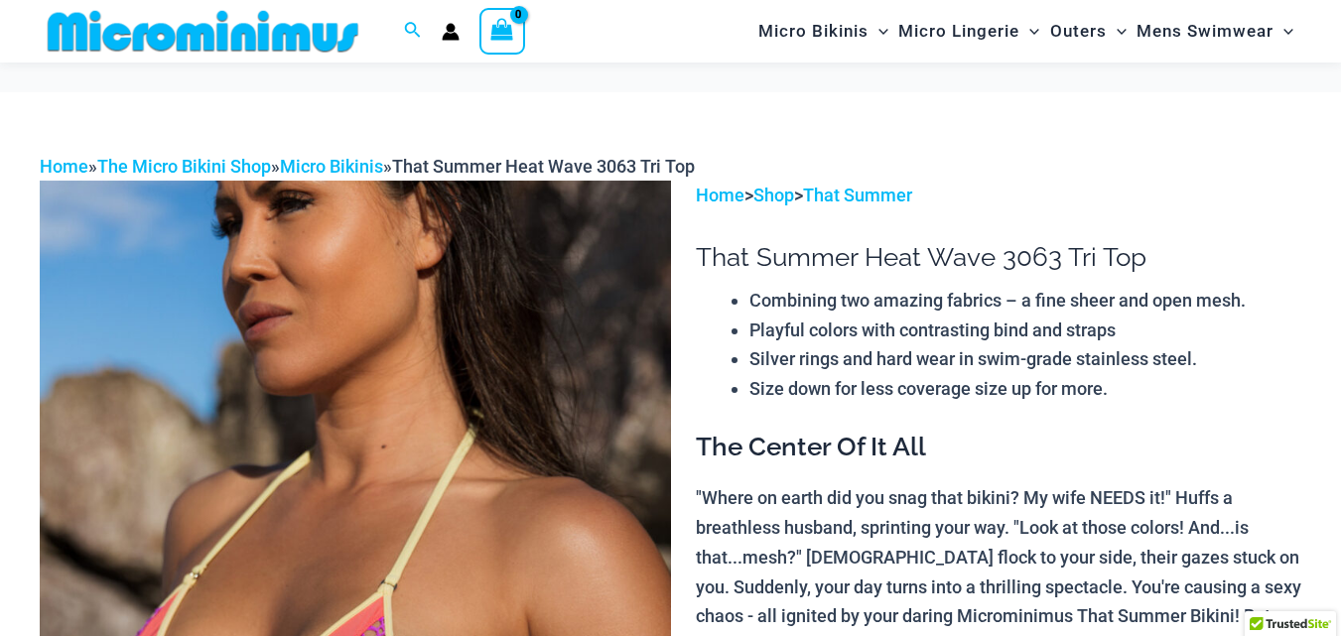
scroll to position [284, 0]
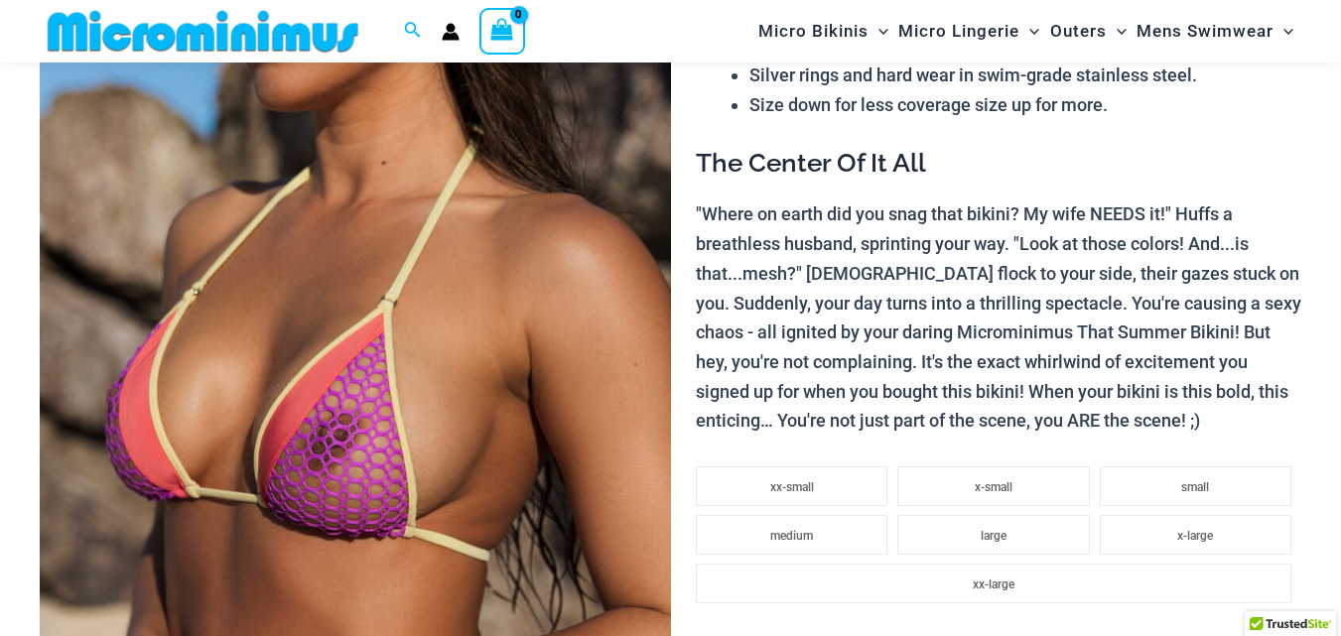
click at [364, 375] on img at bounding box center [355, 370] width 631 height 946
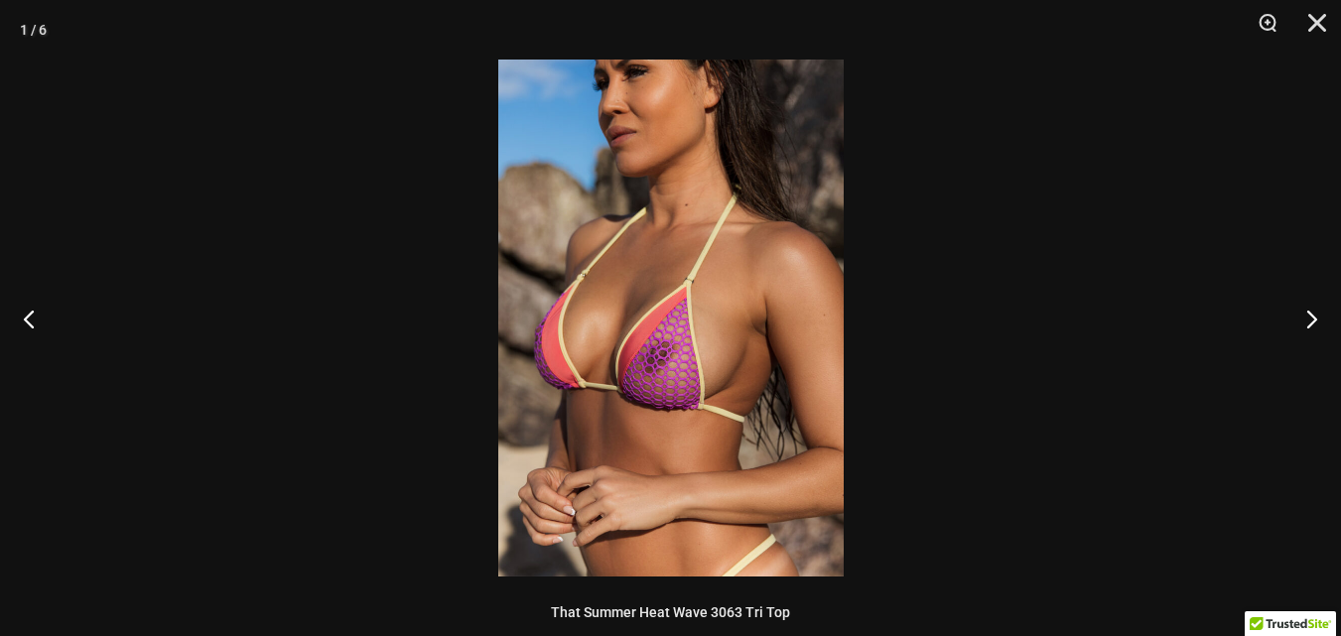
click at [674, 365] on img at bounding box center [670, 318] width 345 height 517
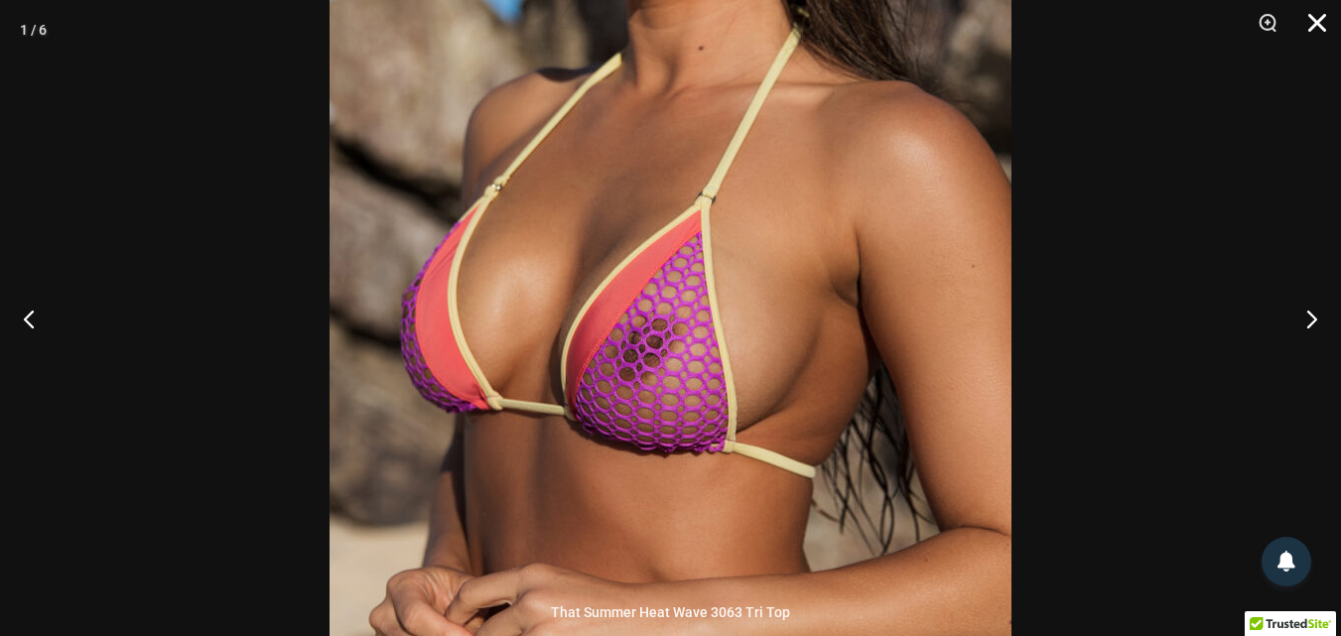
click at [1314, 24] on button "Close" at bounding box center [1310, 30] width 50 height 60
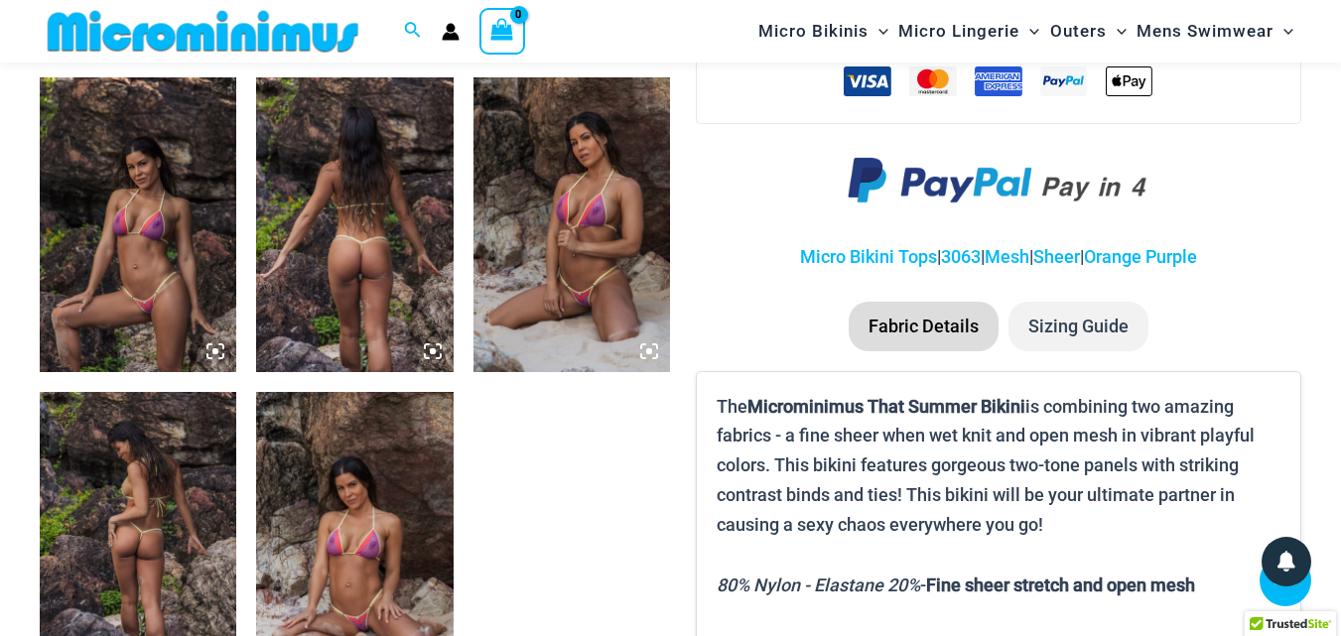
scroll to position [1078, 0]
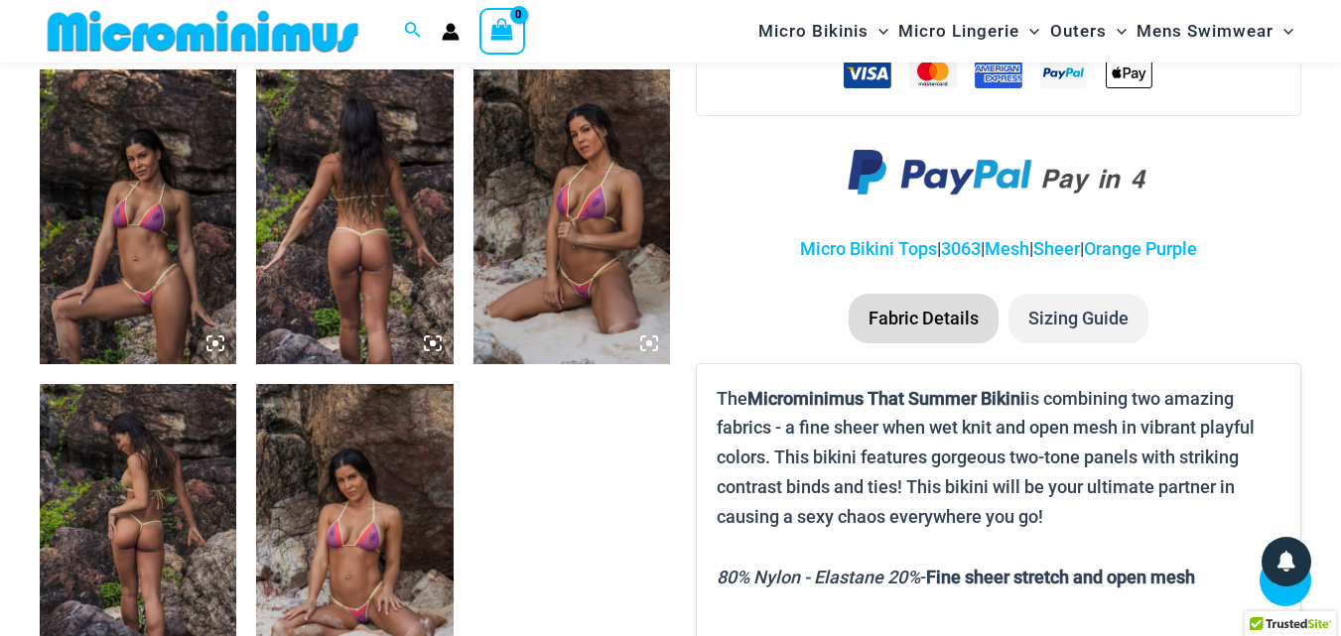
click at [321, 437] on img at bounding box center [354, 532] width 196 height 296
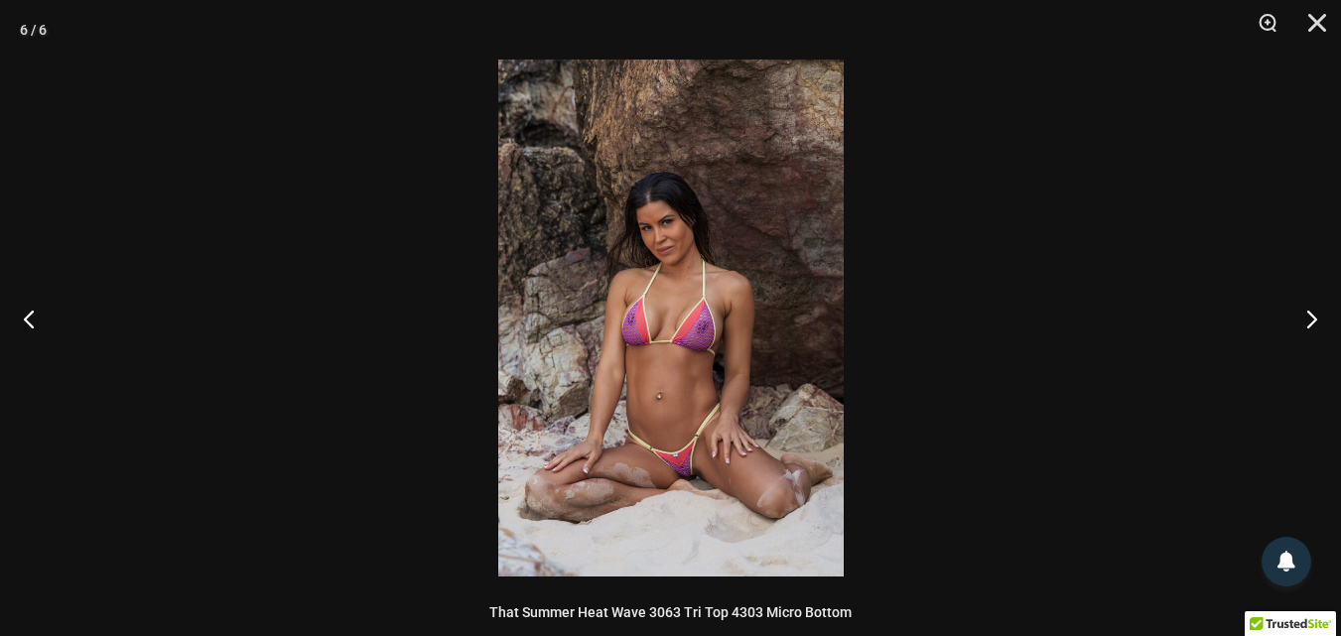
click at [694, 340] on img at bounding box center [670, 318] width 345 height 517
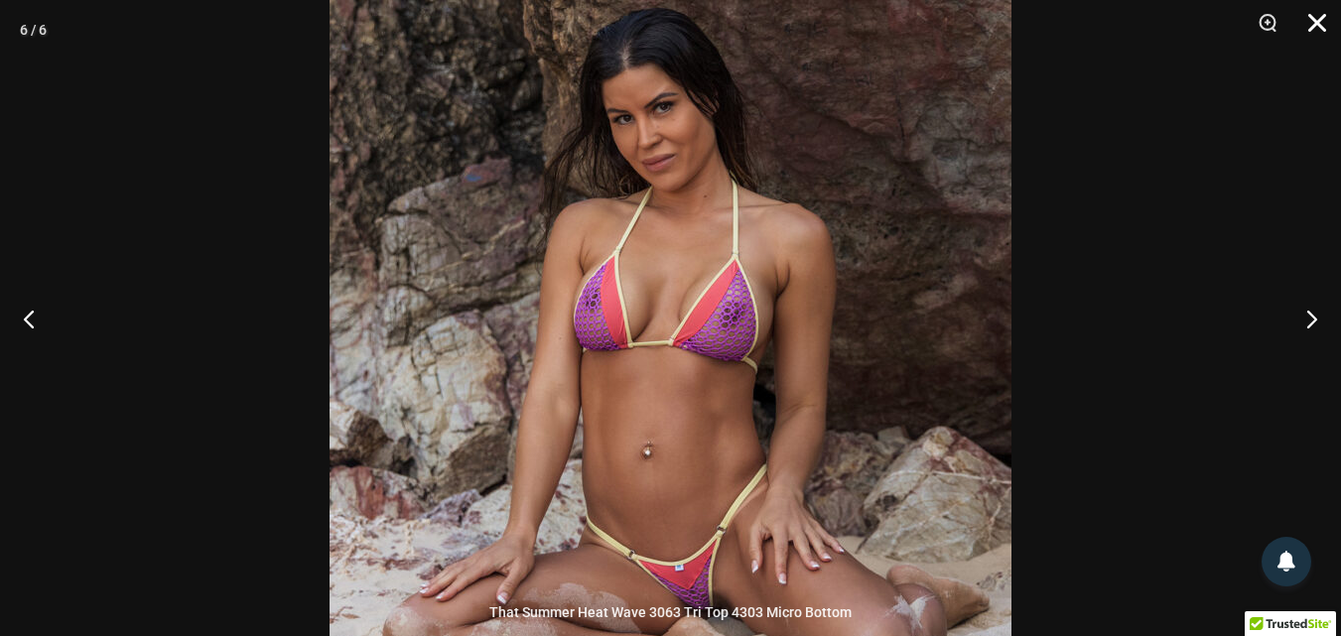
click at [1325, 19] on button "Close" at bounding box center [1310, 30] width 50 height 60
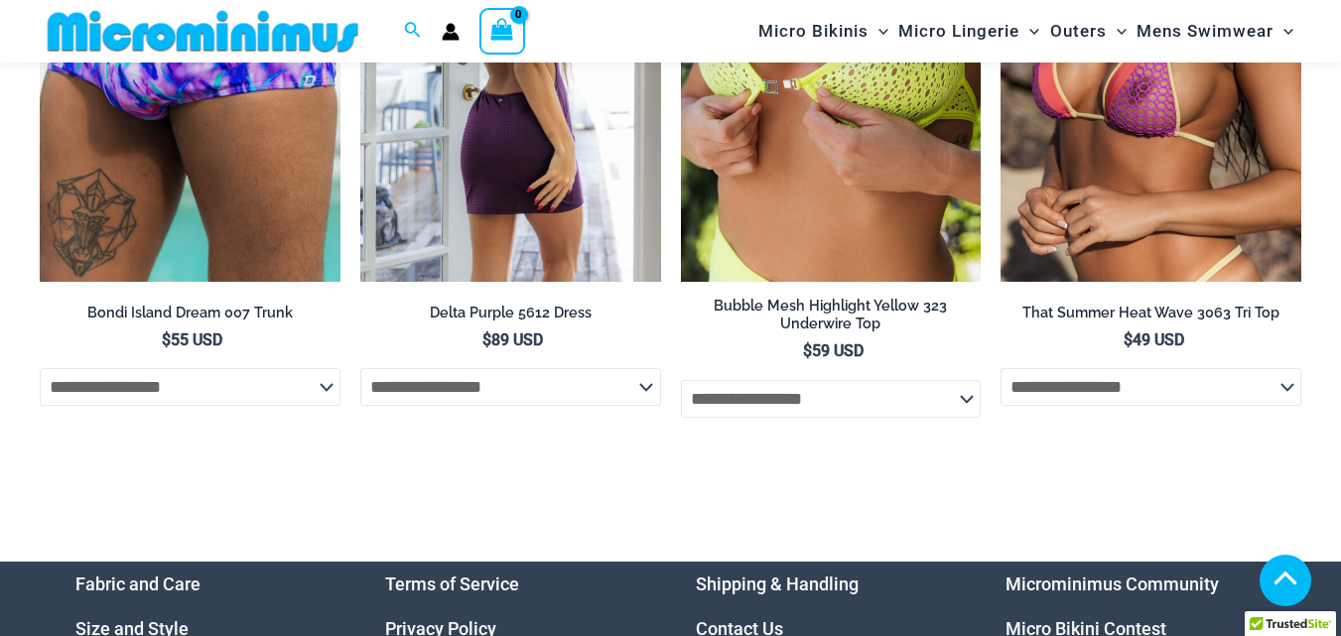
scroll to position [6191, 0]
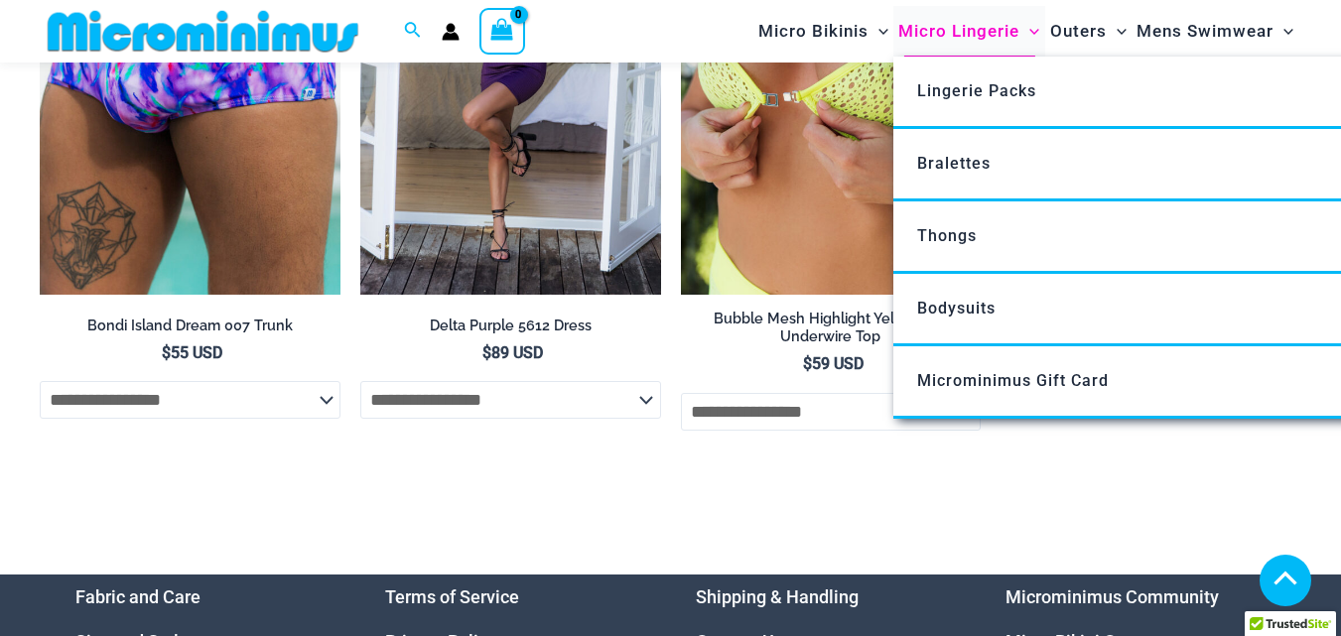
click at [1006, 33] on span "Micro Lingerie" at bounding box center [958, 31] width 121 height 51
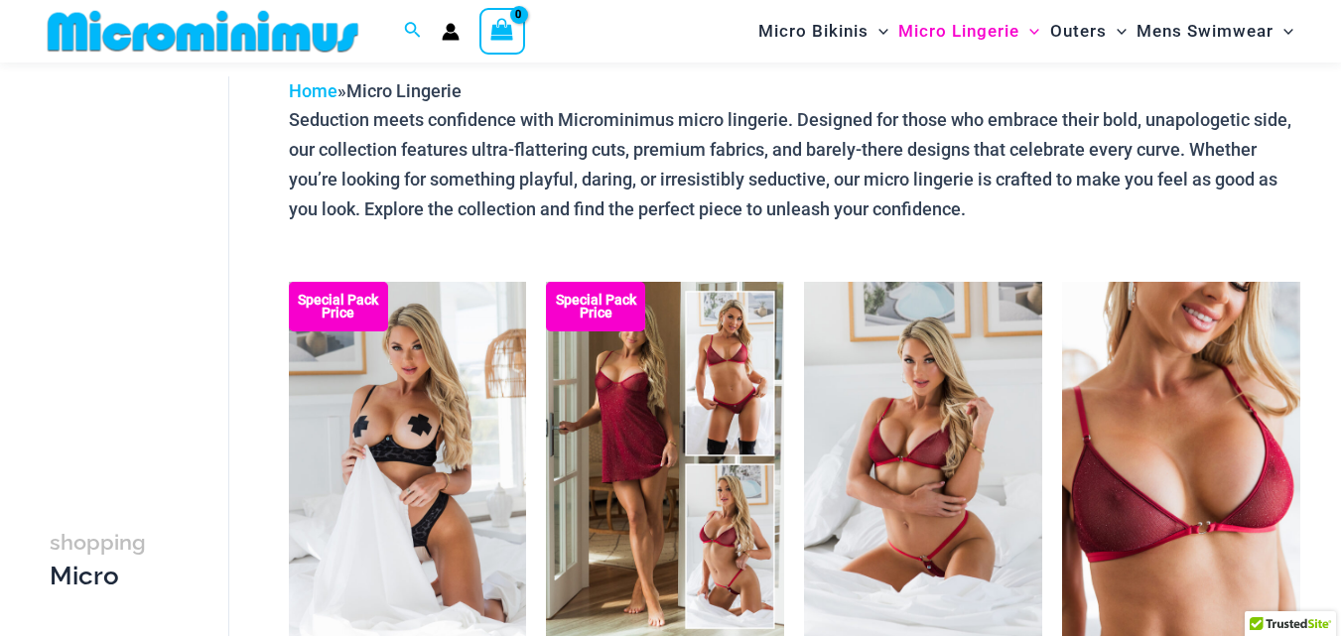
scroll to position [86, 0]
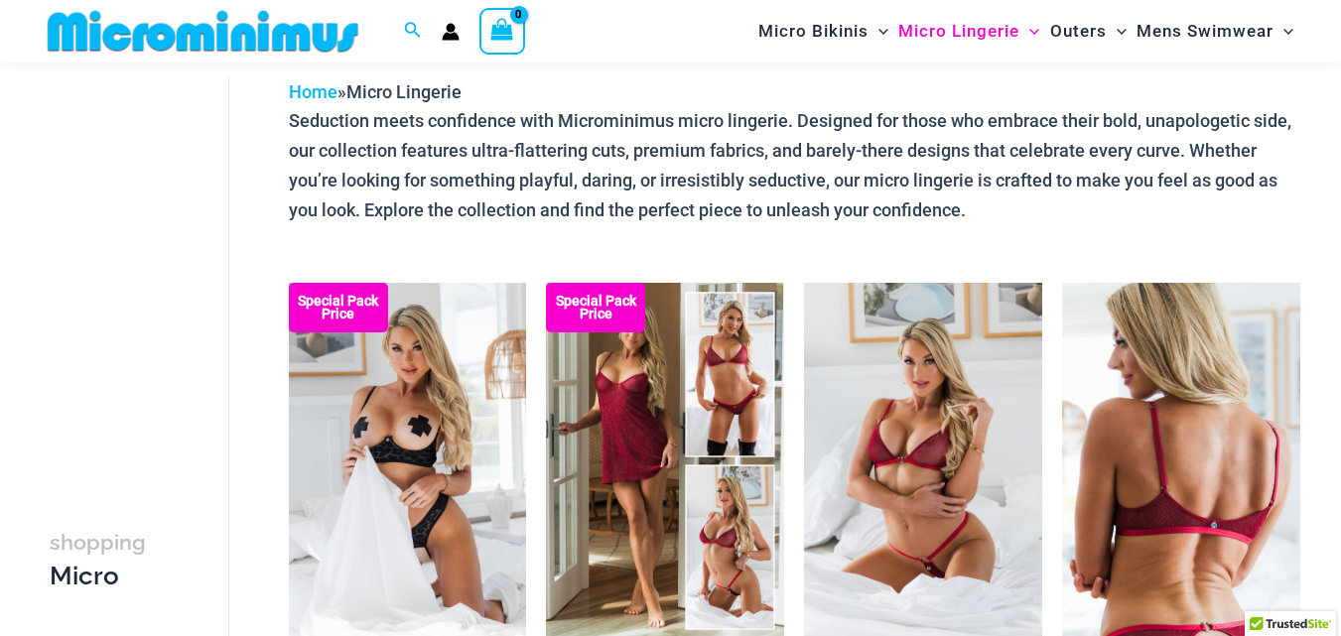
click at [1163, 490] on img at bounding box center [1181, 461] width 238 height 357
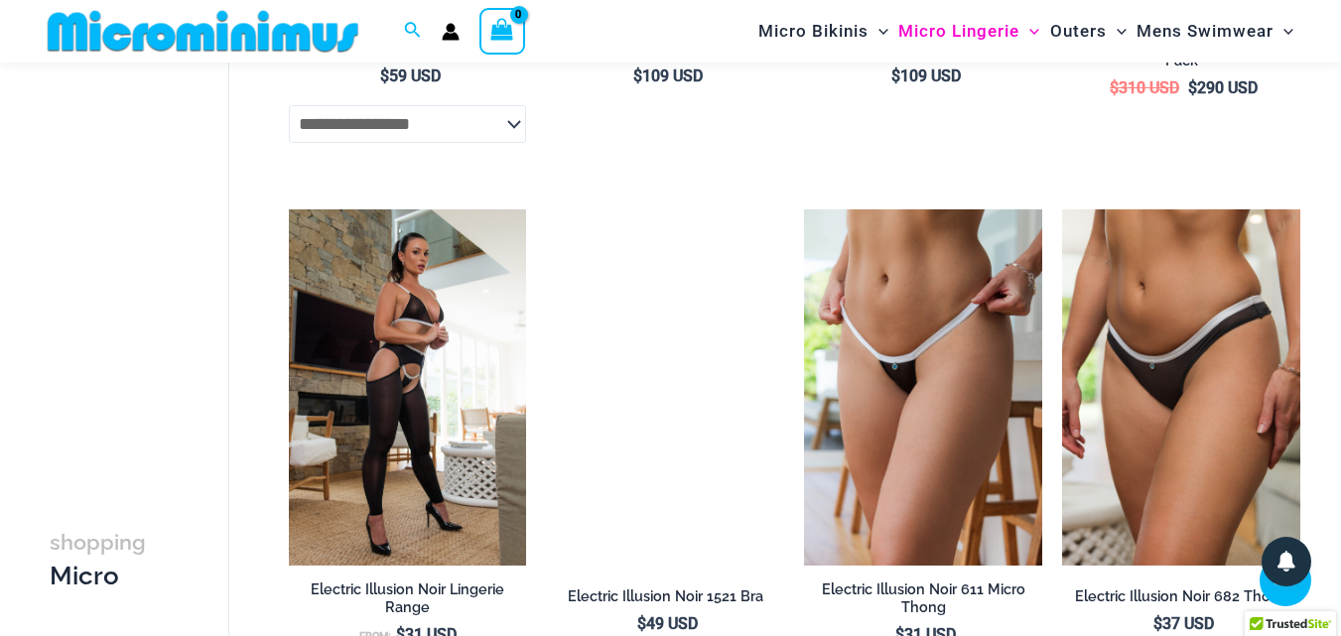
scroll to position [2964, 0]
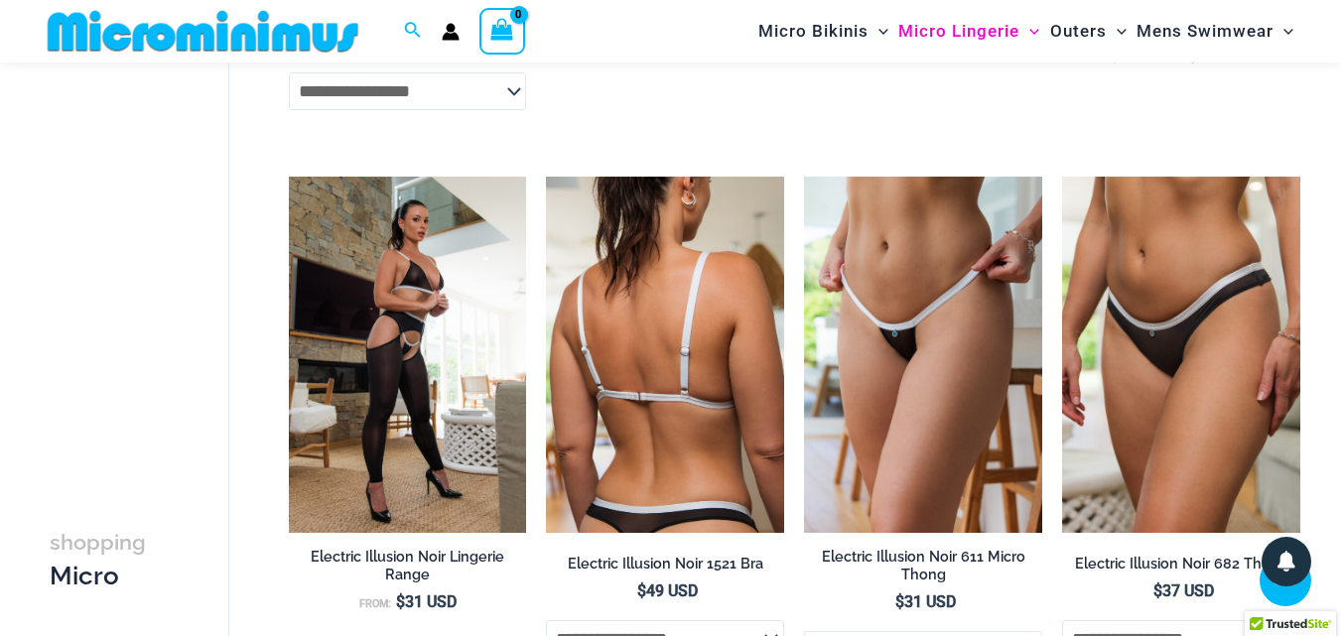
click at [645, 420] on img at bounding box center [665, 355] width 238 height 357
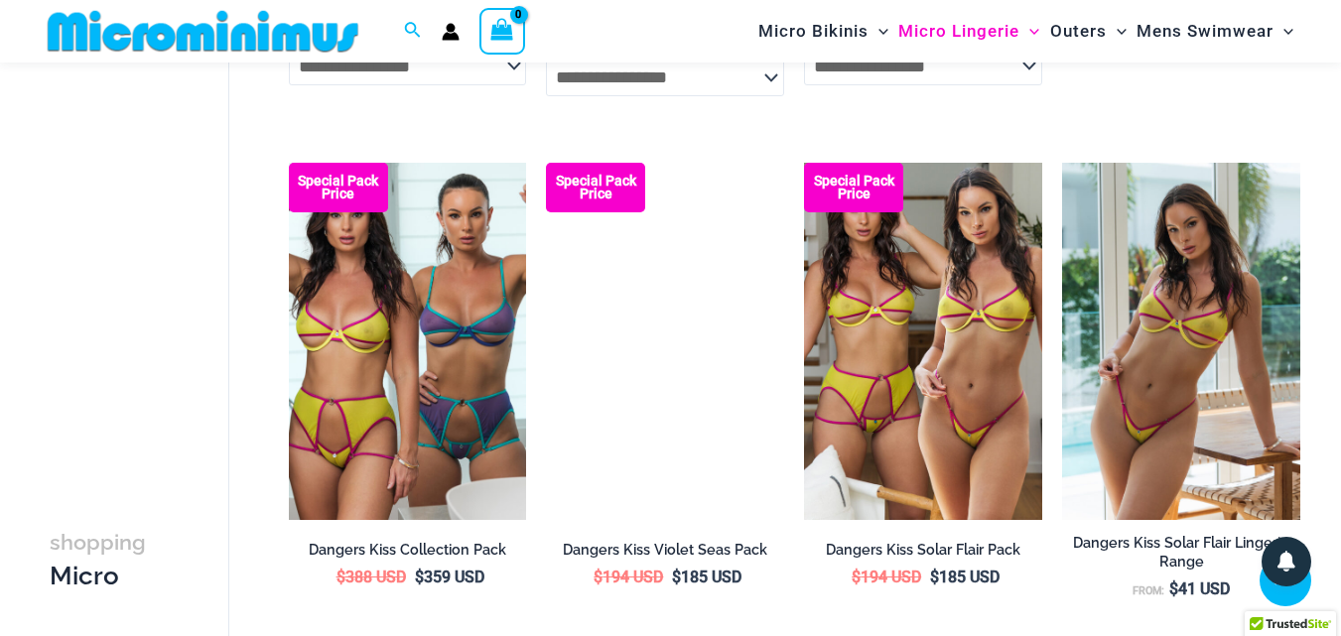
scroll to position [4131, 0]
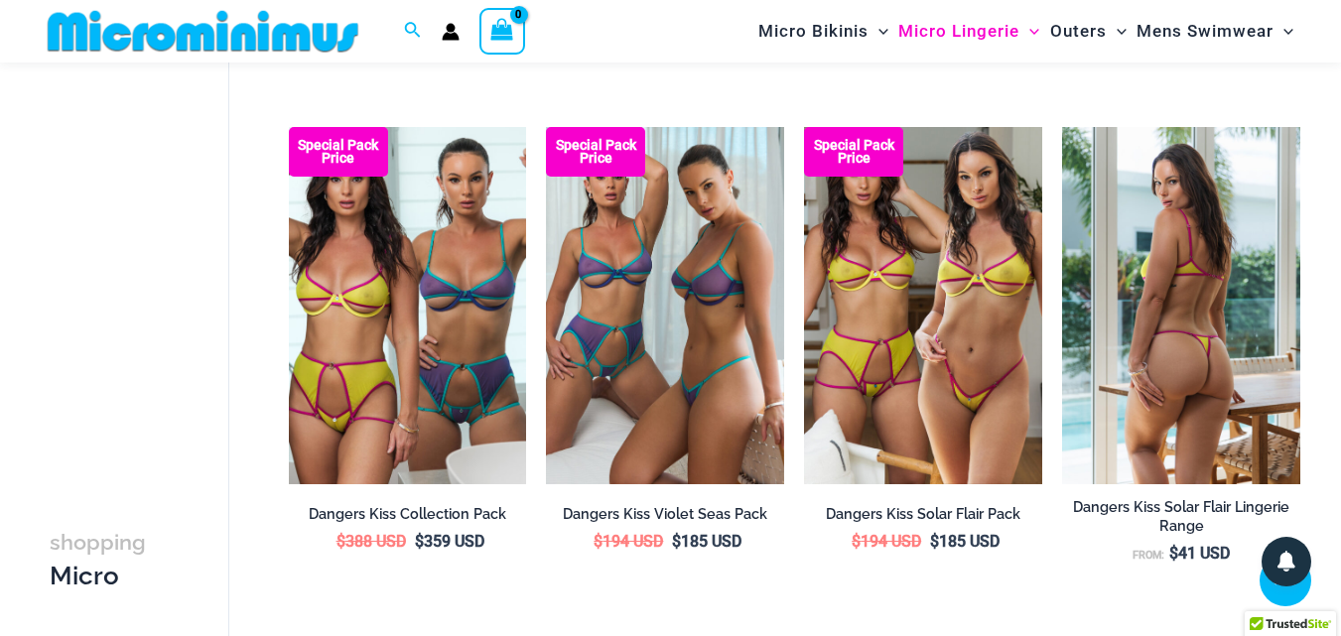
click at [1129, 323] on img at bounding box center [1181, 305] width 238 height 357
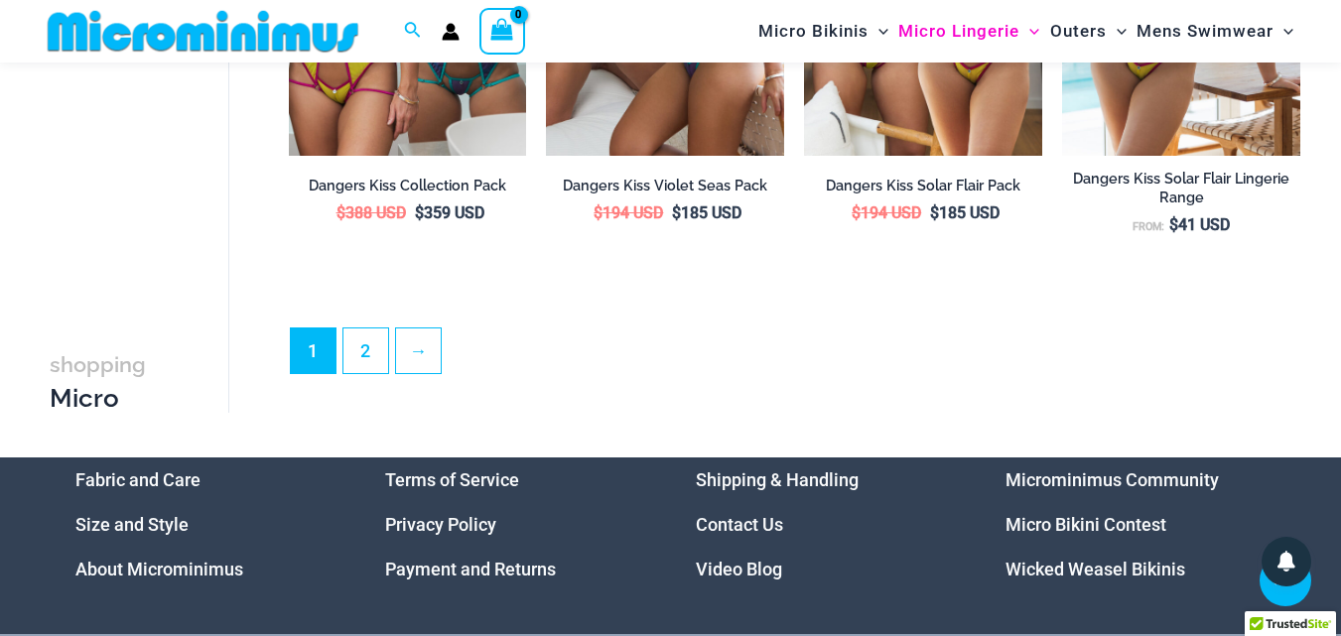
scroll to position [4495, 0]
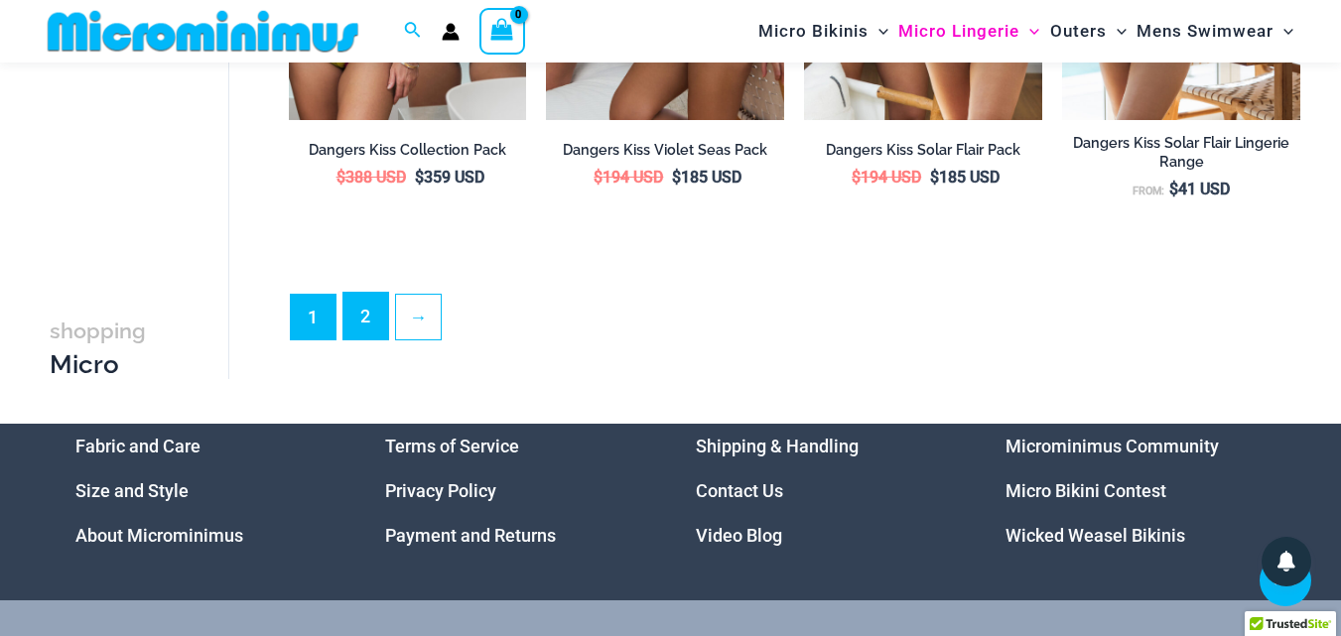
click at [346, 322] on link "2" at bounding box center [365, 316] width 45 height 47
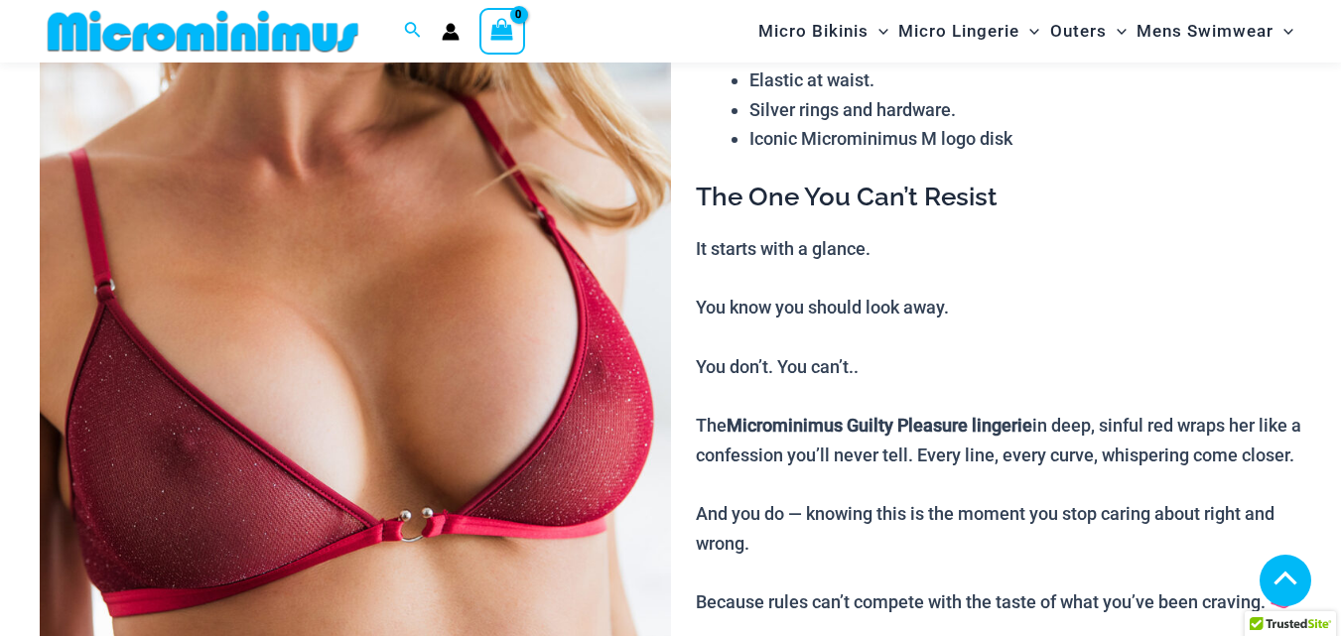
scroll to position [381, 0]
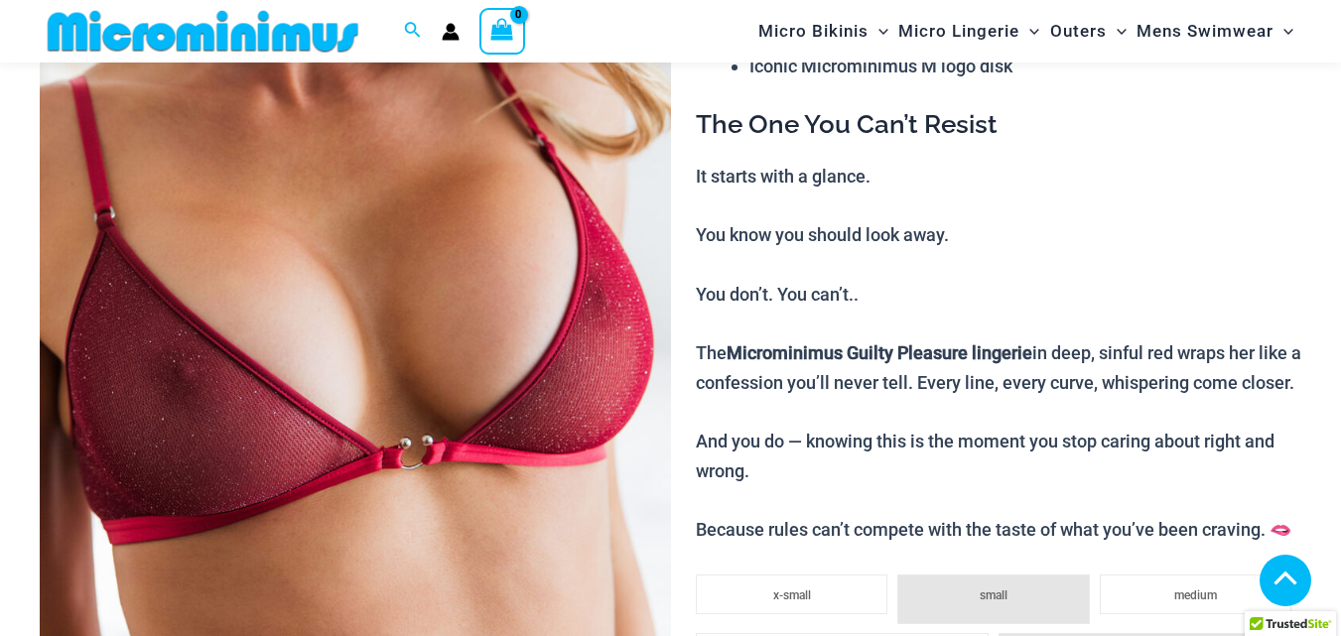
click at [479, 392] on img at bounding box center [355, 273] width 631 height 946
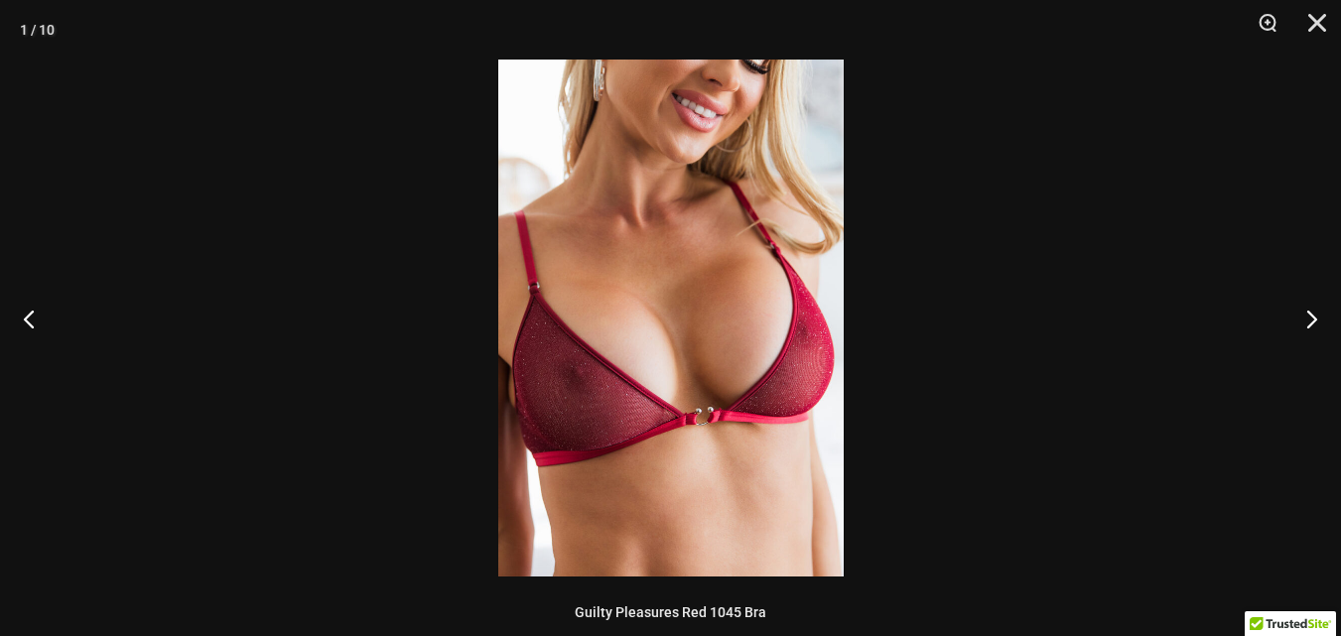
click at [686, 370] on img at bounding box center [670, 318] width 345 height 517
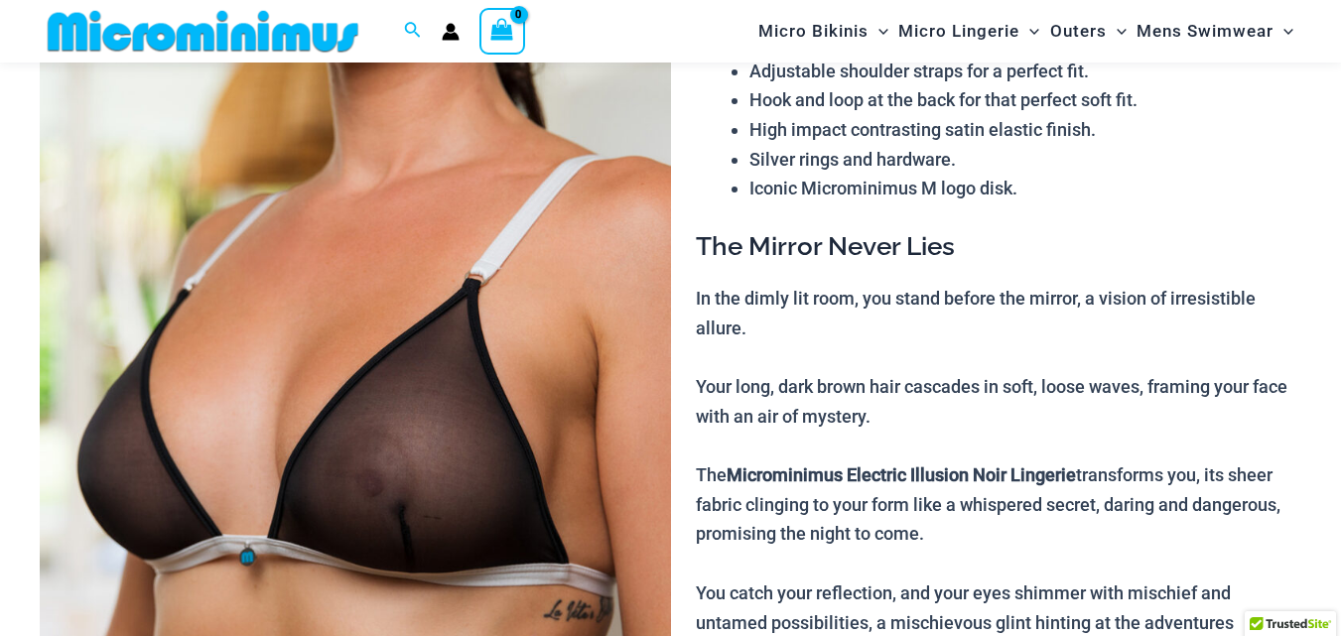
scroll to position [279, 0]
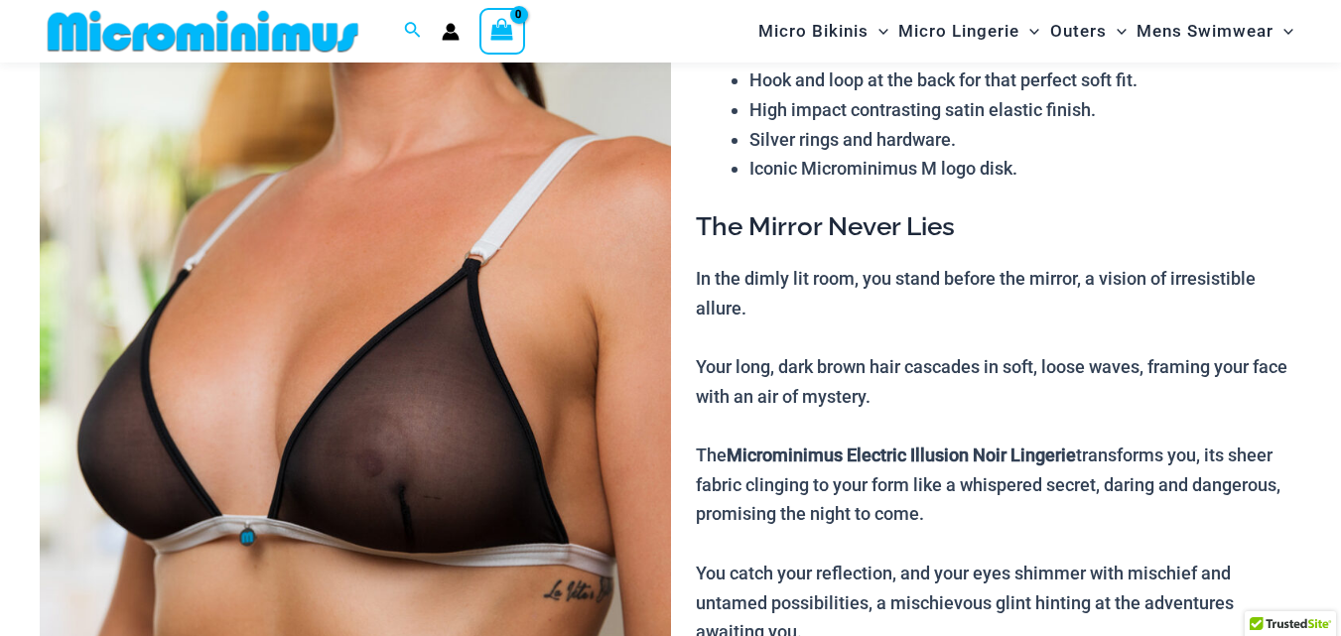
click at [426, 448] on img at bounding box center [355, 375] width 631 height 946
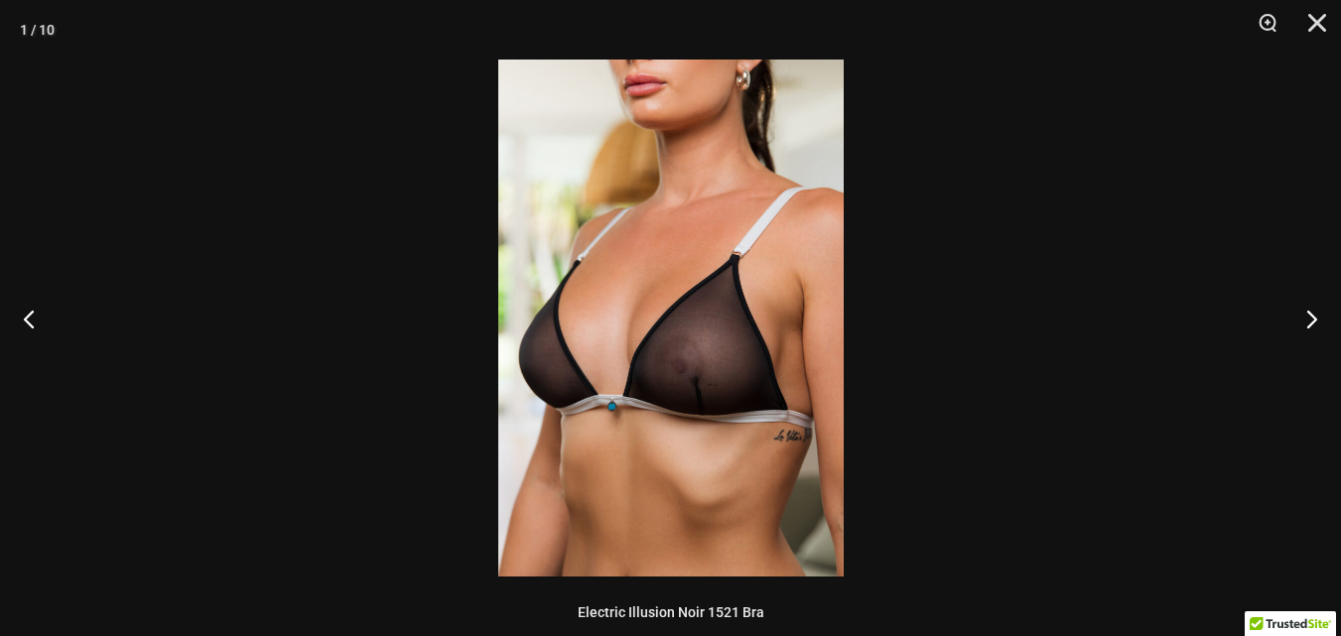
click at [702, 392] on img at bounding box center [670, 318] width 345 height 517
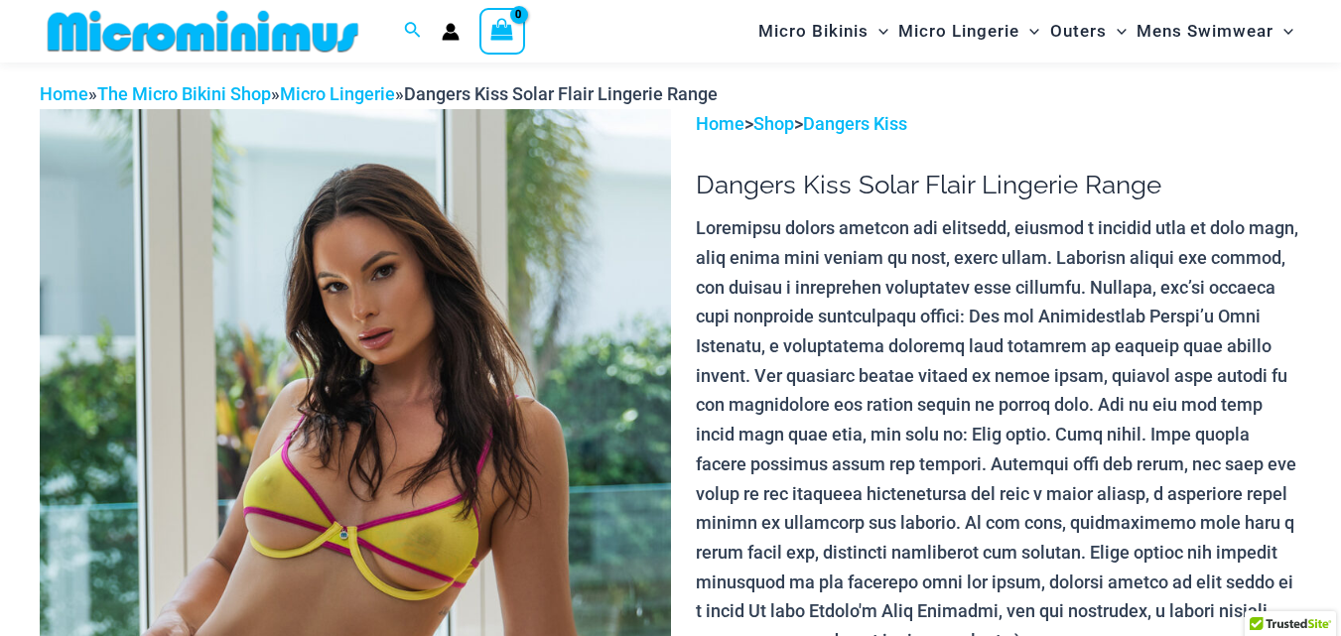
scroll to position [84, 0]
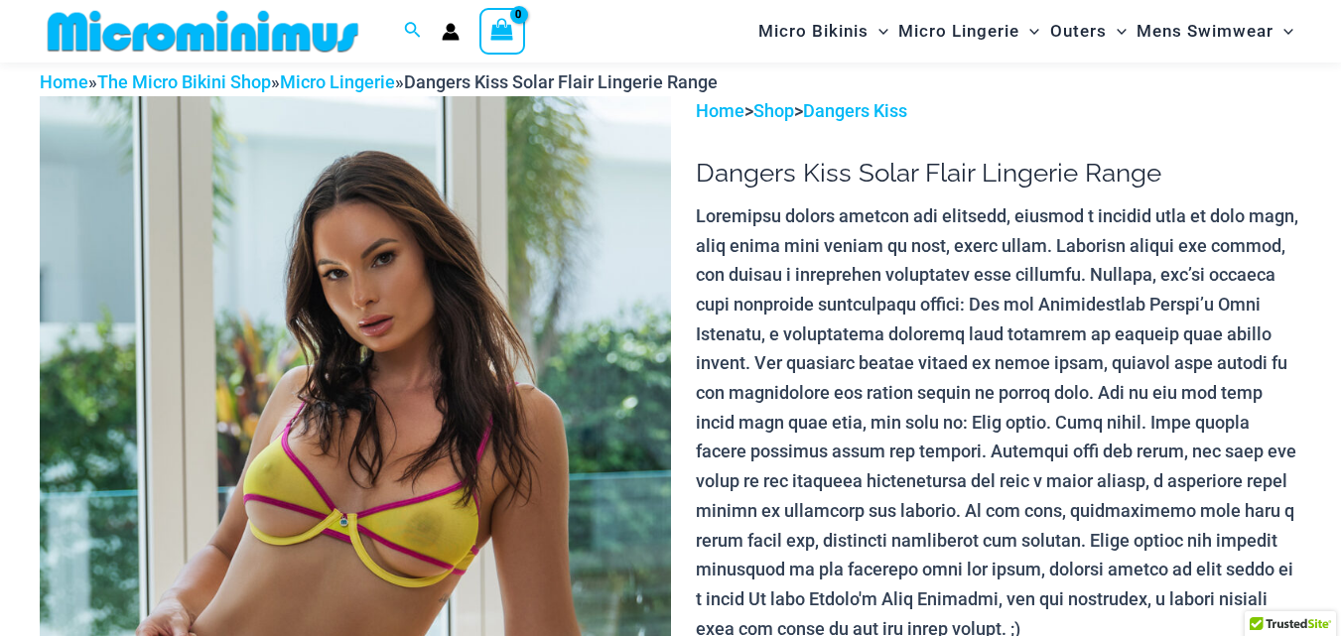
click at [416, 535] on img at bounding box center [355, 569] width 631 height 946
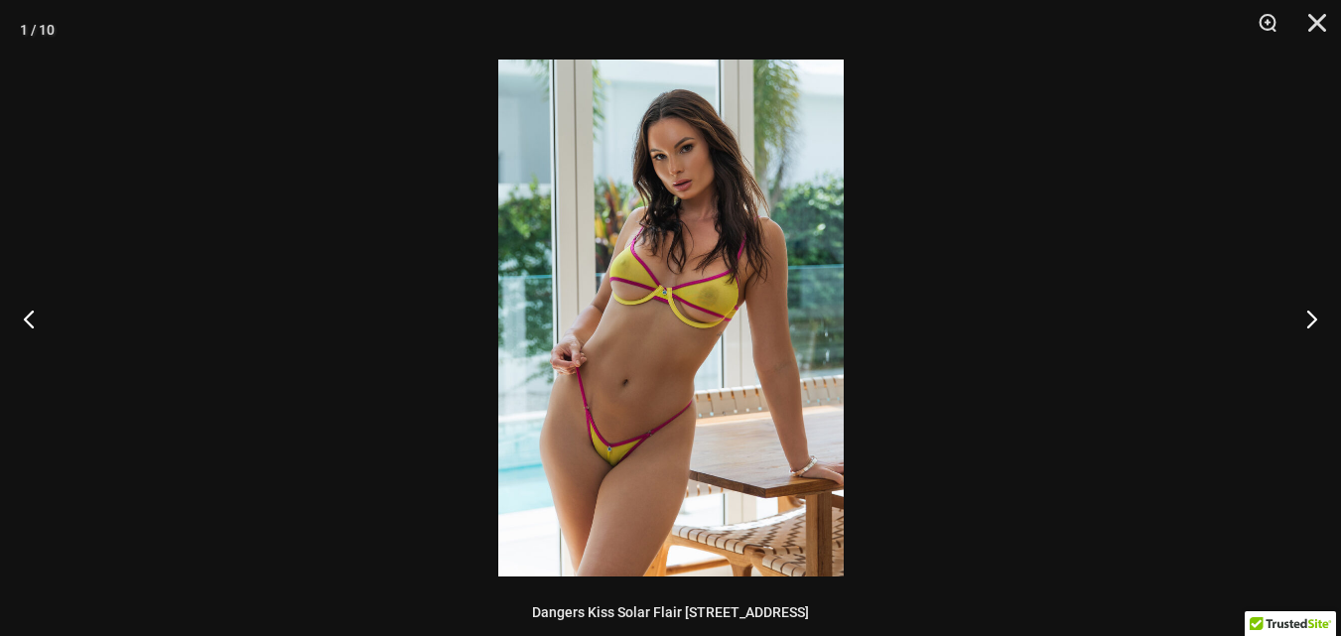
click at [712, 300] on img at bounding box center [670, 318] width 345 height 517
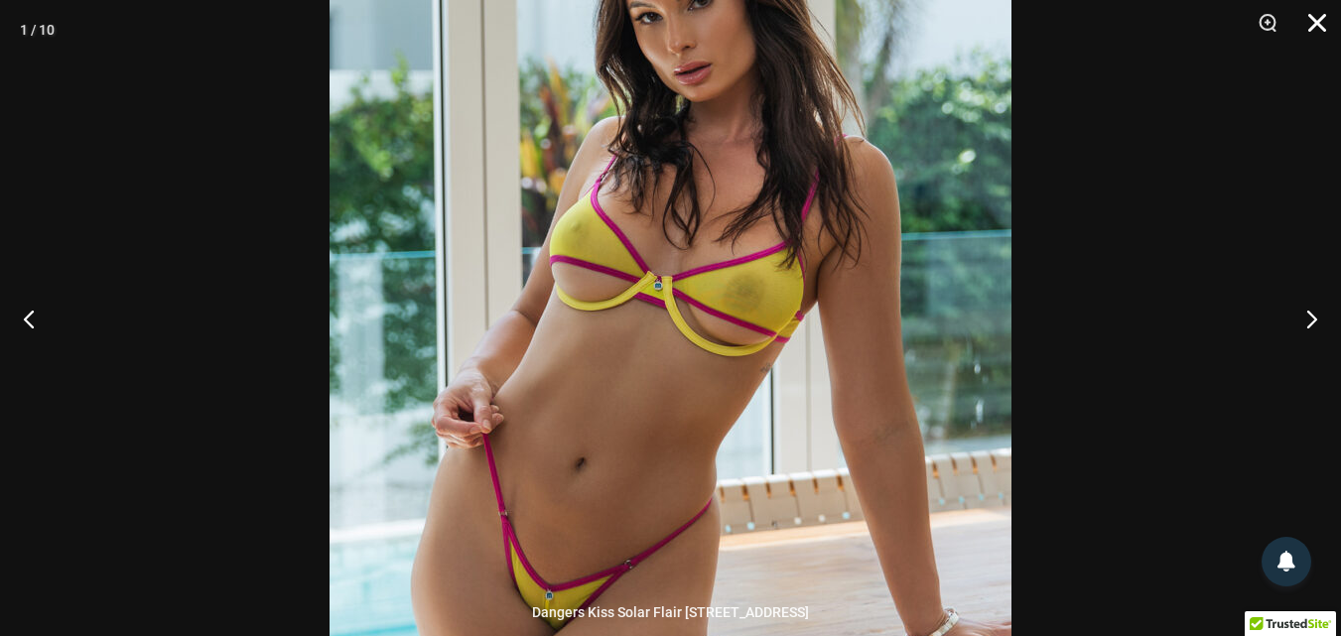
click at [1326, 15] on button "Close" at bounding box center [1310, 30] width 50 height 60
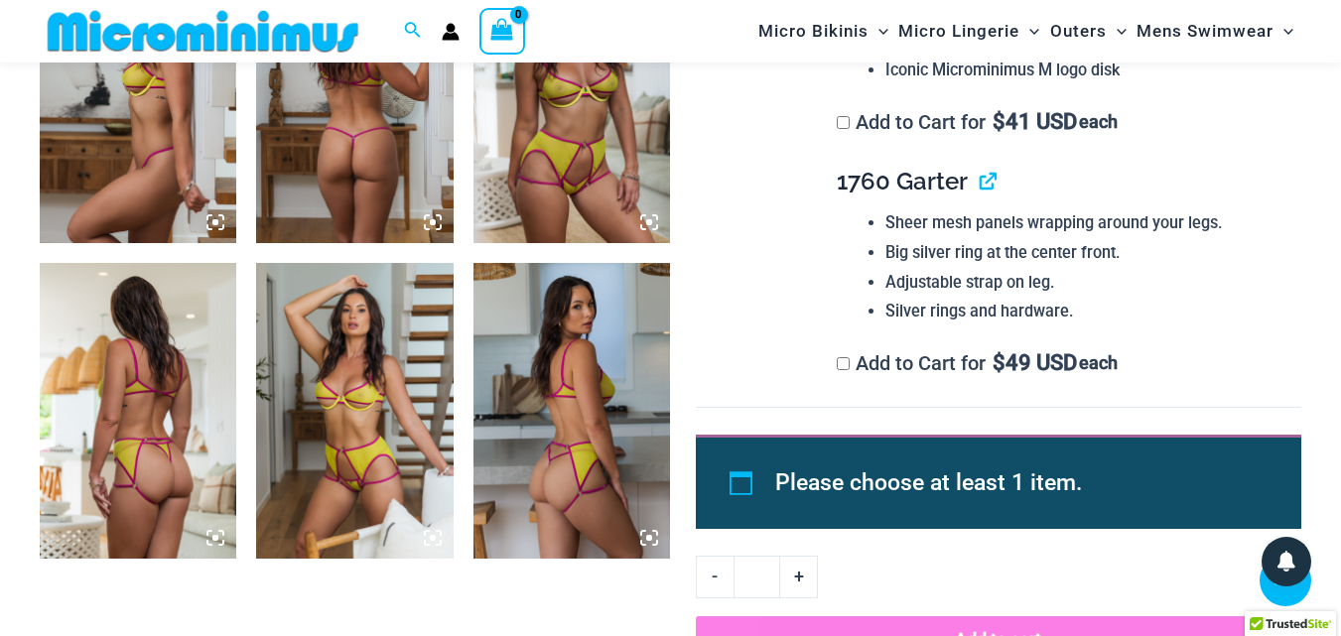
scroll to position [1573, 0]
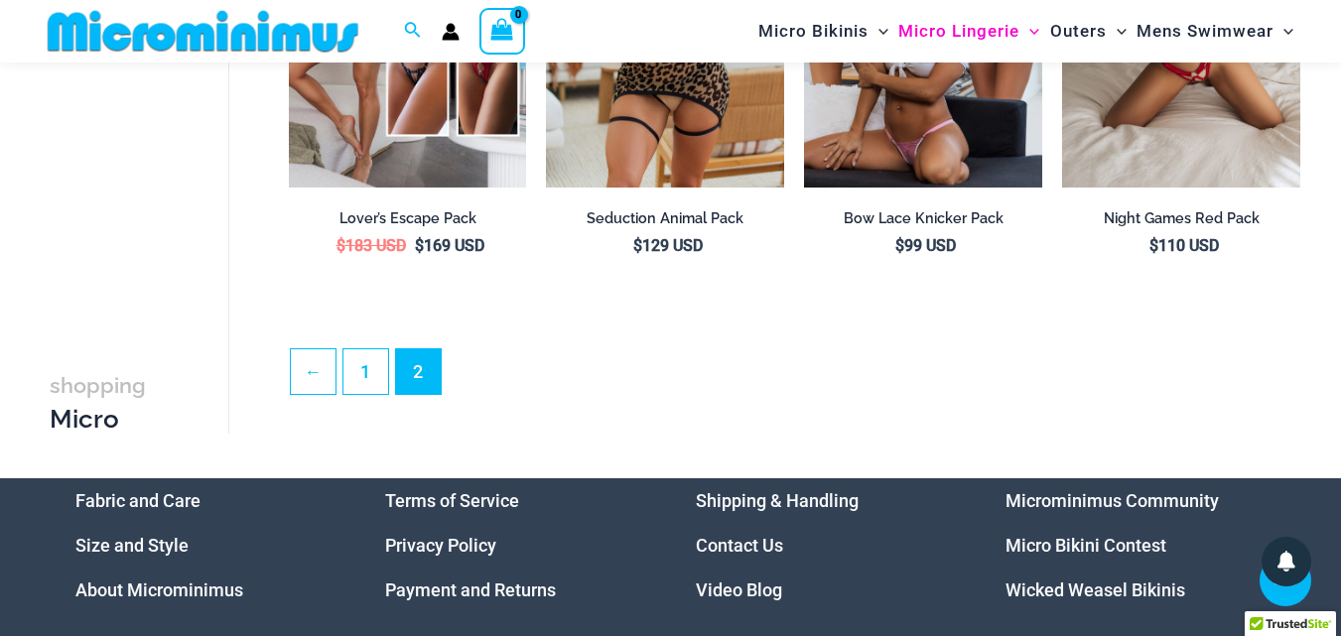
scroll to position [4346, 0]
